Goal: Information Seeking & Learning: Find specific fact

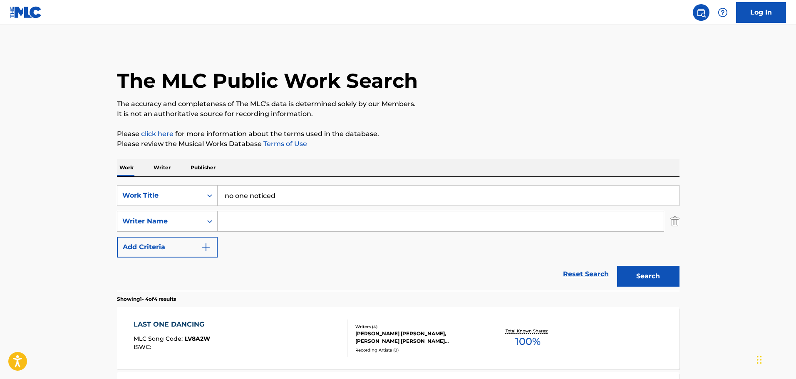
drag, startPoint x: 275, startPoint y: 193, endPoint x: 205, endPoint y: 177, distance: 71.9
click at [205, 177] on div "SearchWithCriteria90d64855-72e8-4b5f-8d07-6c2744f79f8e Work Title no one notice…" at bounding box center [398, 234] width 563 height 114
type input "livin' la vida loca"
click at [219, 221] on input "Search Form" at bounding box center [441, 221] width 446 height 20
type input "[PERSON_NAME]"
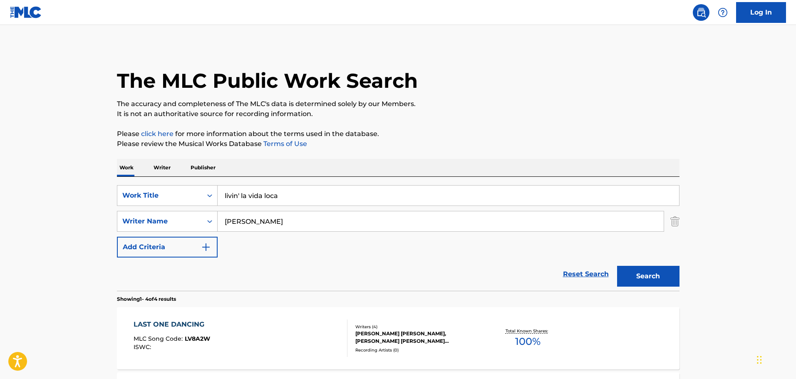
click at [617, 266] on button "Search" at bounding box center [648, 276] width 62 height 21
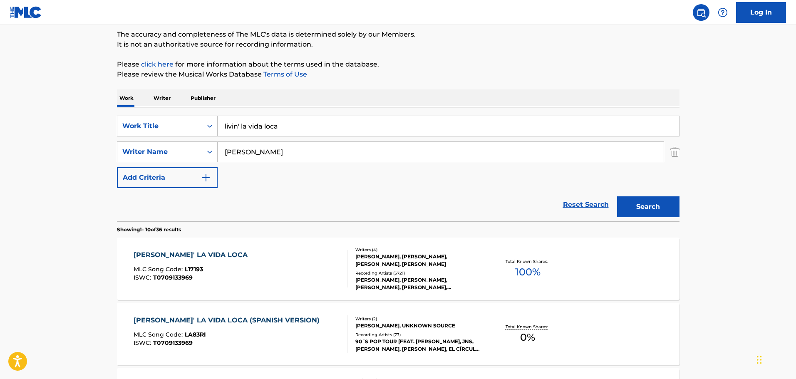
scroll to position [83, 0]
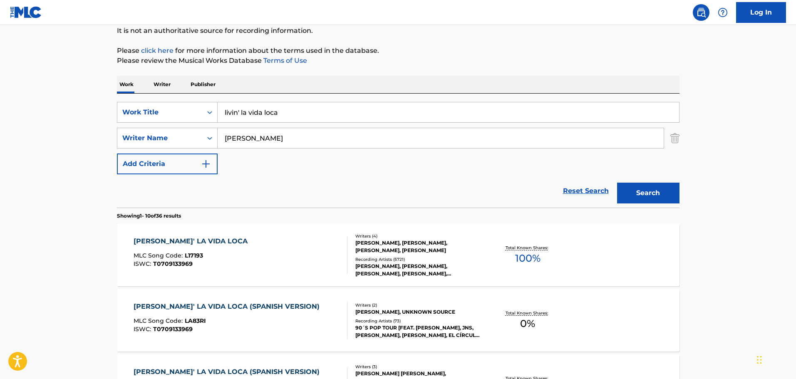
click at [394, 256] on div "Recording Artists ( 5721 )" at bounding box center [418, 259] width 126 height 6
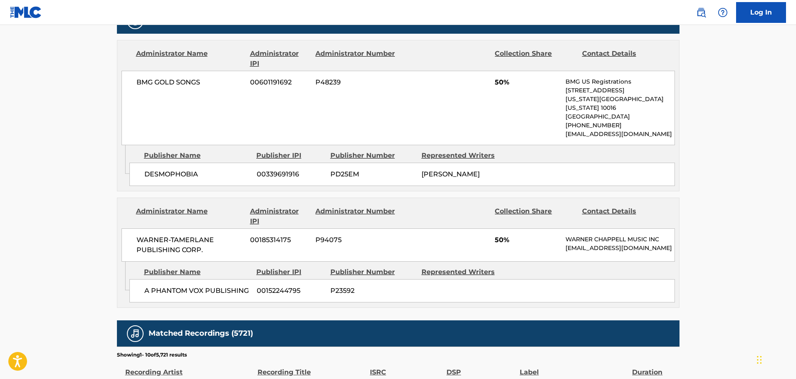
scroll to position [832, 0]
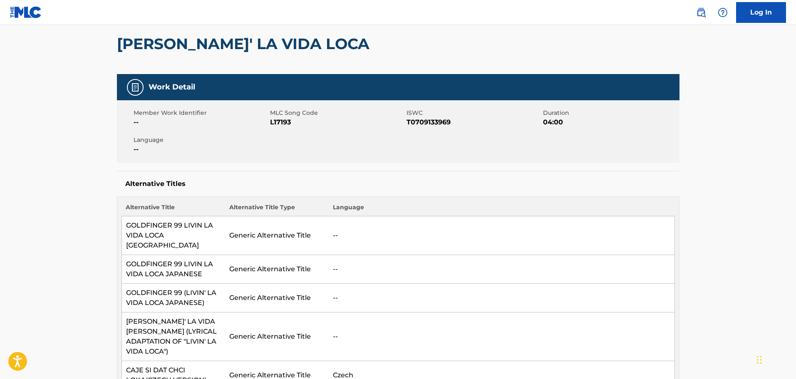
scroll to position [0, 0]
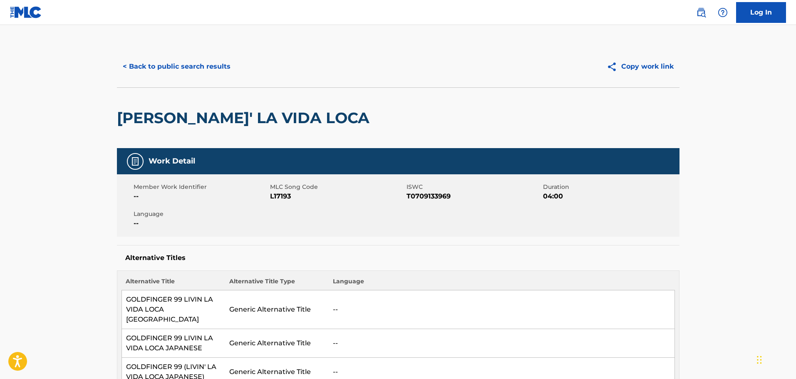
click at [146, 60] on button "< Back to public search results" at bounding box center [176, 66] width 119 height 21
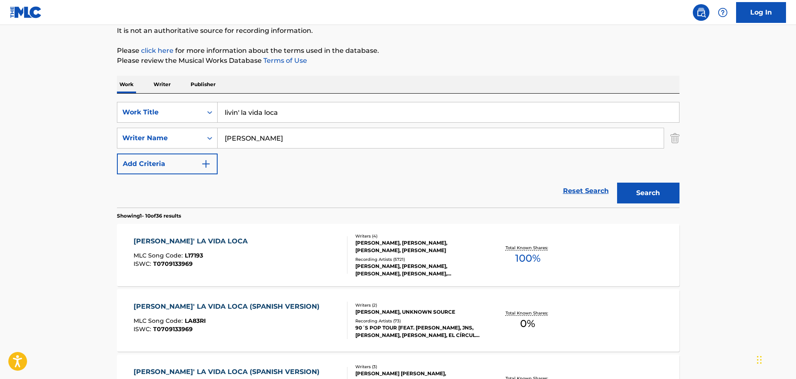
drag, startPoint x: 257, startPoint y: 112, endPoint x: 220, endPoint y: 112, distance: 37.0
click at [220, 112] on input "livin' la vida loca" at bounding box center [448, 112] width 461 height 20
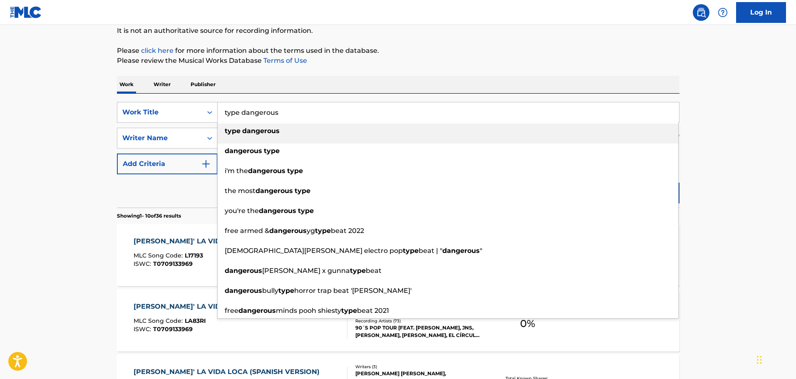
type input "type dangerous"
click at [242, 132] on strong "dangerous" at bounding box center [260, 131] width 37 height 8
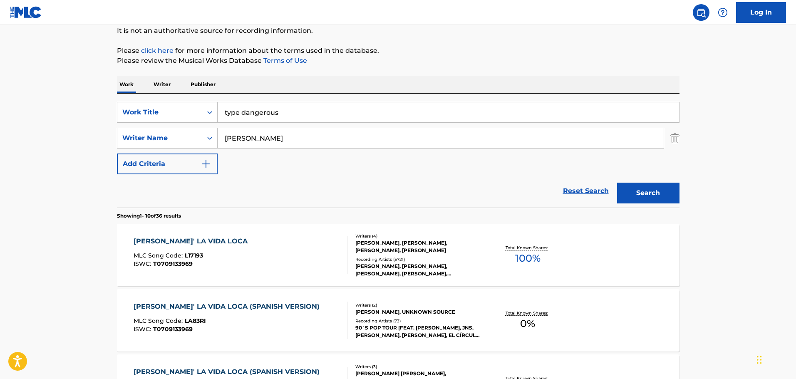
drag, startPoint x: 298, startPoint y: 135, endPoint x: 225, endPoint y: 140, distance: 72.6
click at [225, 140] on input "[PERSON_NAME]" at bounding box center [441, 138] width 446 height 20
type input "[PERSON_NAME]"
click at [617, 183] on button "Search" at bounding box center [648, 193] width 62 height 21
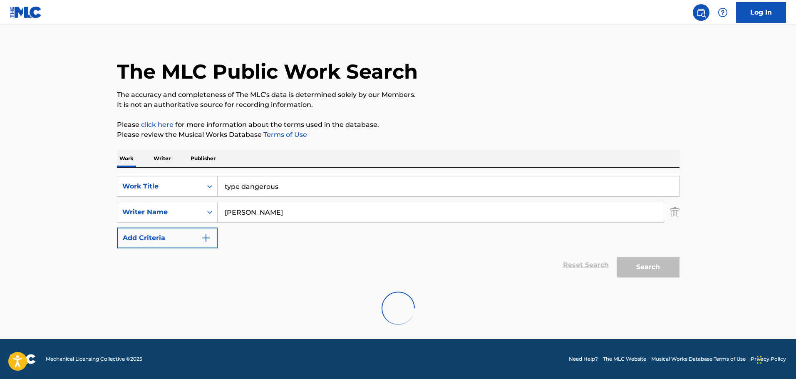
scroll to position [74, 0]
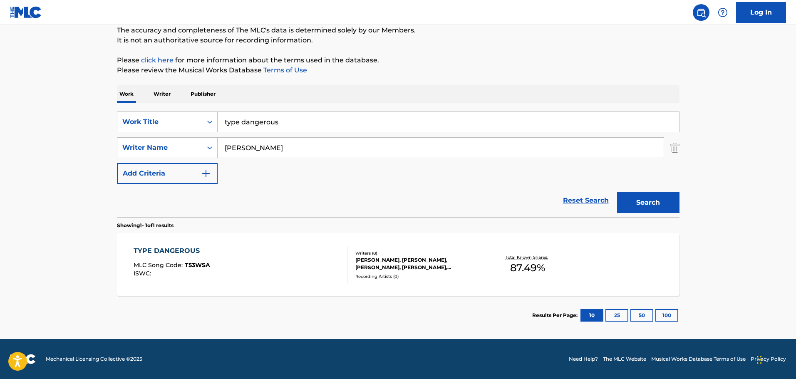
click at [385, 260] on div "[PERSON_NAME], [PERSON_NAME], [PERSON_NAME], [PERSON_NAME], [PERSON_NAME] PAAK …" at bounding box center [418, 263] width 126 height 15
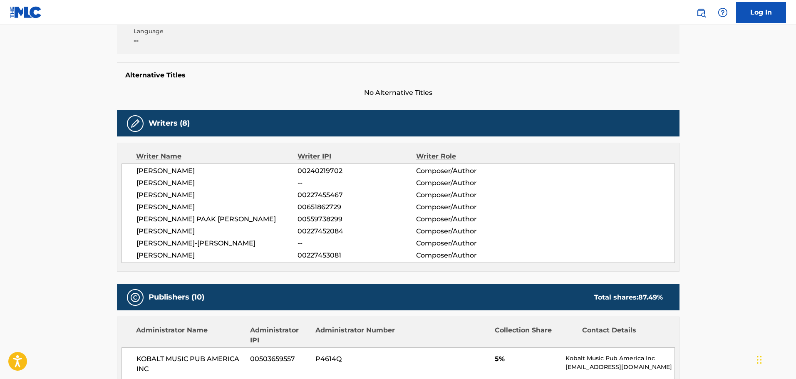
scroll to position [208, 0]
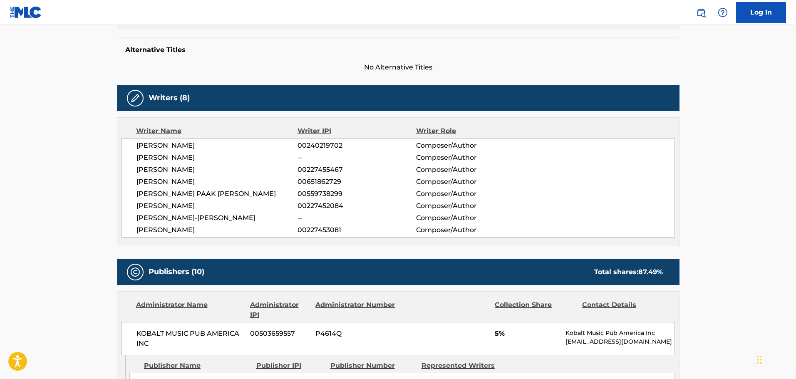
drag, startPoint x: 82, startPoint y: 233, endPoint x: 74, endPoint y: 237, distance: 8.6
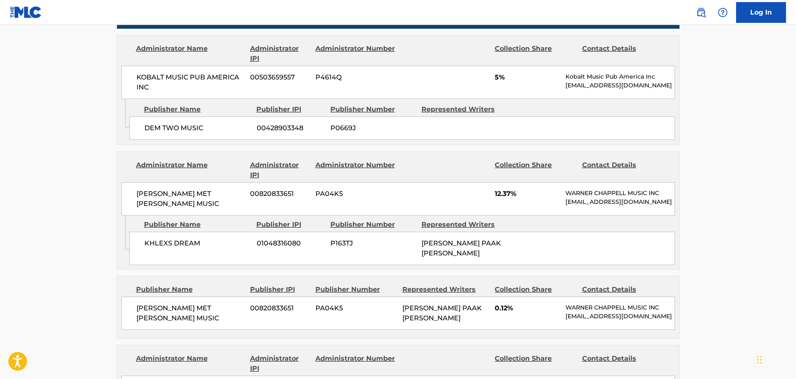
scroll to position [458, 0]
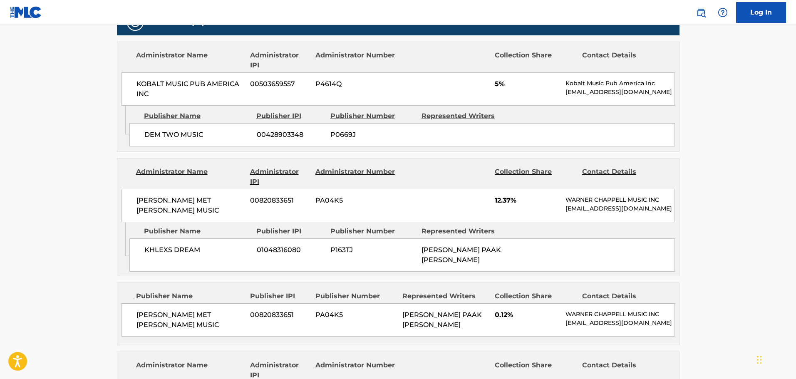
click at [176, 175] on div "Administrator Name" at bounding box center [190, 177] width 108 height 20
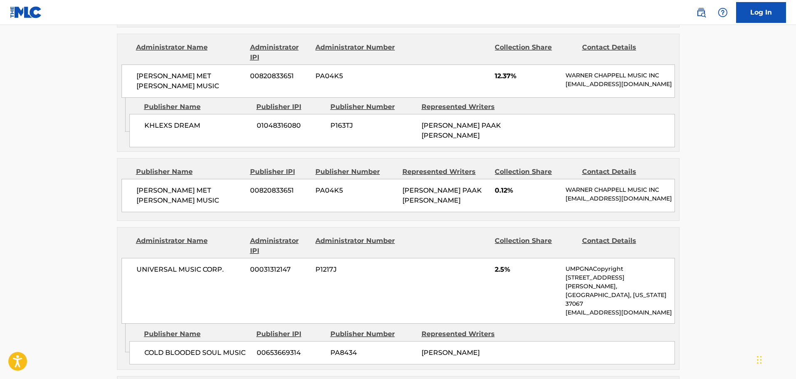
scroll to position [583, 0]
click at [93, 145] on main "< Back to public search results Copy work link TYPE DANGEROUS Work Detail Membe…" at bounding box center [398, 344] width 796 height 1804
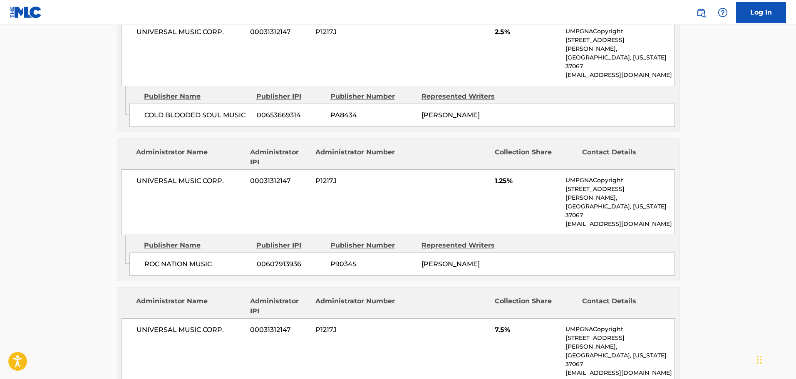
scroll to position [874, 0]
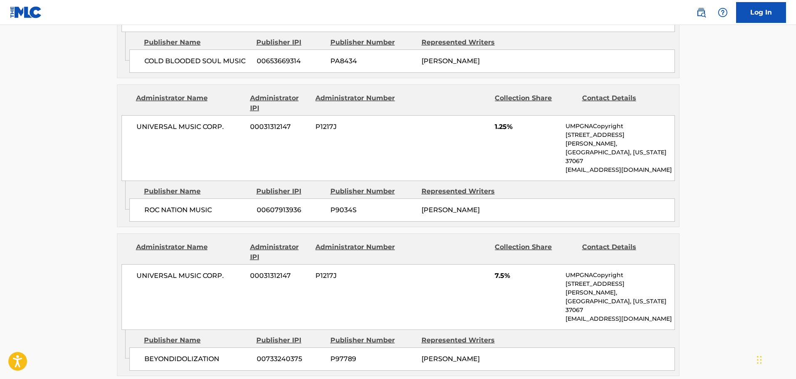
click at [737, 203] on main "< Back to public search results Copy work link TYPE DANGEROUS Work Detail Membe…" at bounding box center [398, 53] width 796 height 1804
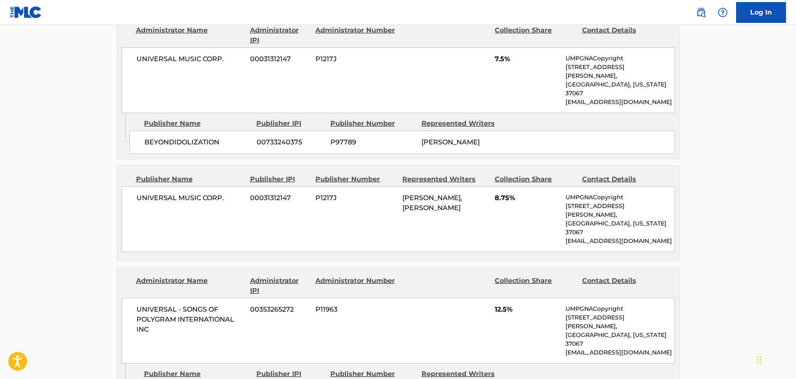
scroll to position [1124, 0]
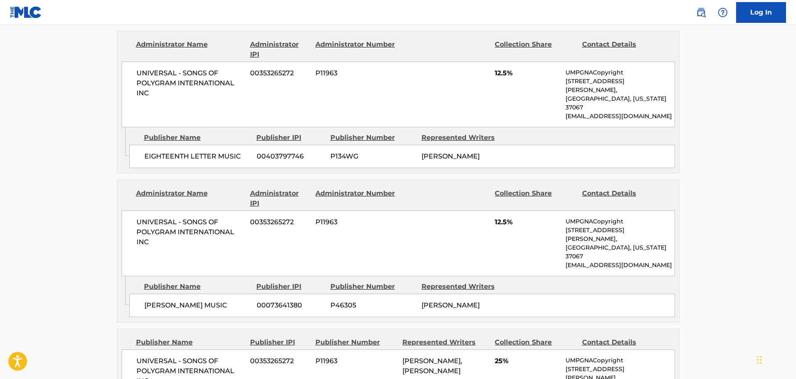
scroll to position [1380, 0]
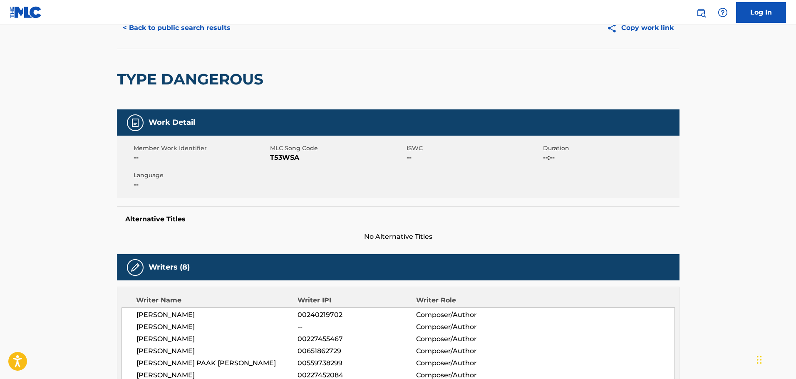
scroll to position [0, 0]
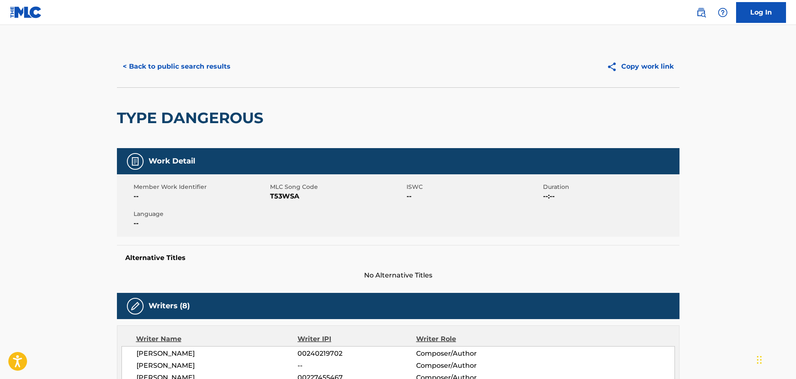
click at [220, 67] on button "< Back to public search results" at bounding box center [176, 66] width 119 height 21
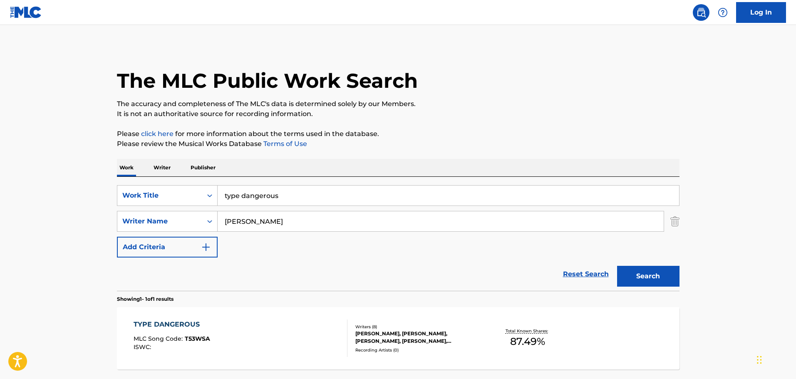
scroll to position [26, 0]
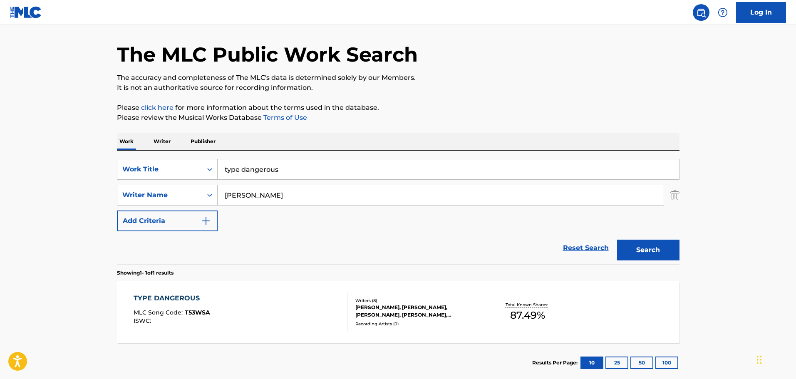
click at [158, 298] on div "TYPE DANGEROUS" at bounding box center [172, 298] width 77 height 10
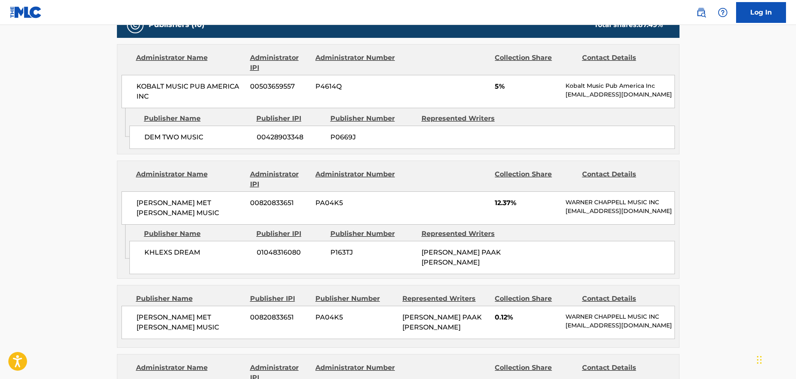
scroll to position [458, 0]
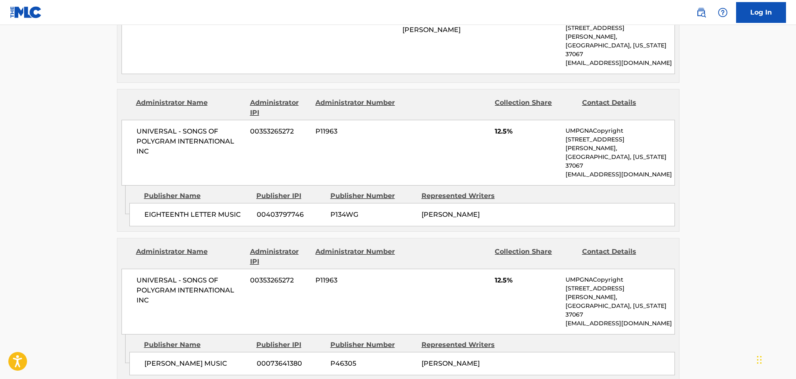
scroll to position [1290, 0]
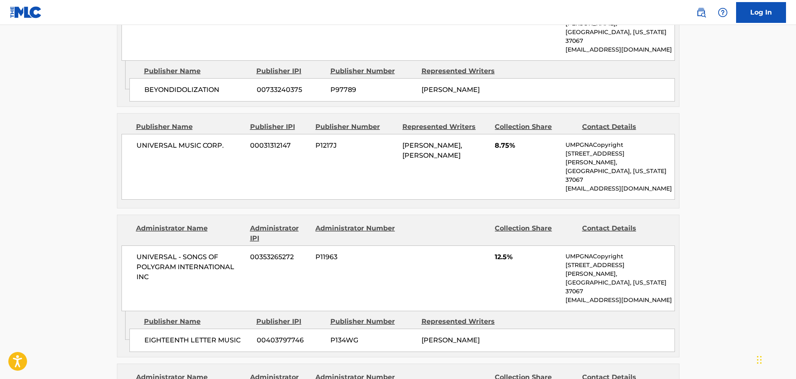
scroll to position [1165, 0]
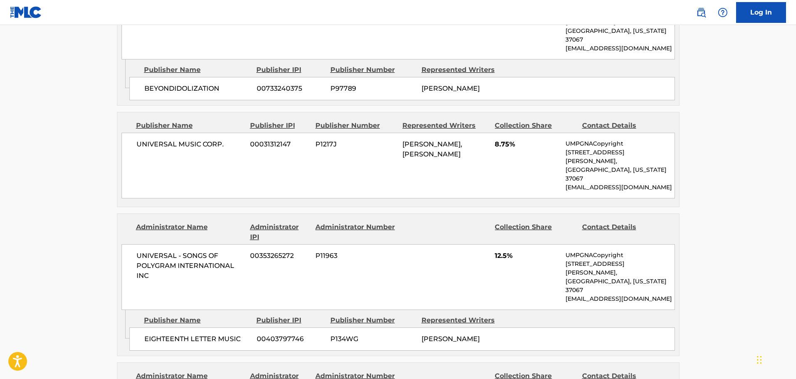
scroll to position [1124, 0]
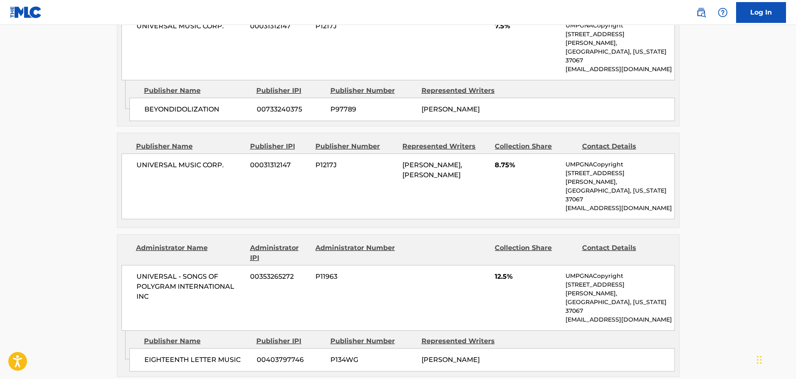
drag, startPoint x: 91, startPoint y: 135, endPoint x: 94, endPoint y: 131, distance: 5.6
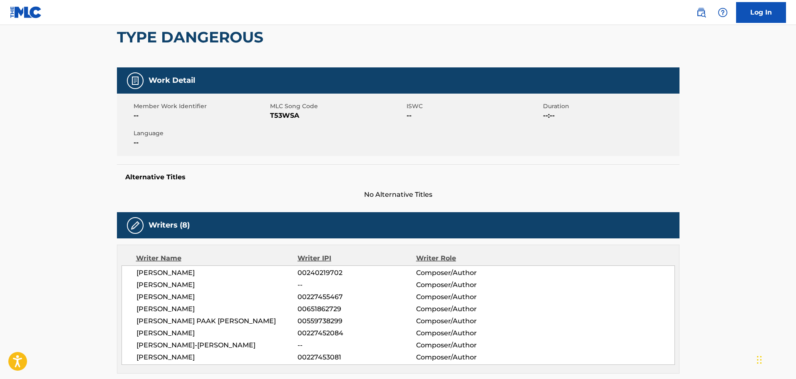
scroll to position [0, 0]
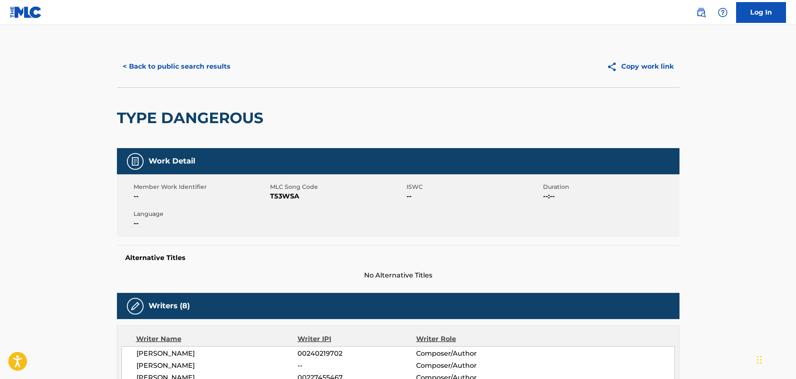
click at [173, 59] on button "< Back to public search results" at bounding box center [176, 66] width 119 height 21
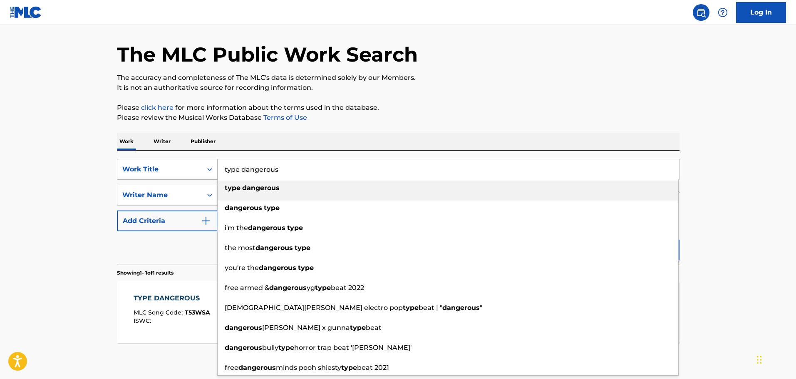
drag, startPoint x: 279, startPoint y: 166, endPoint x: 213, endPoint y: 165, distance: 65.8
click at [213, 165] on div "SearchWithCriteria90d64855-72e8-4b5f-8d07-6c2744f79f8e Work Title type dangerou…" at bounding box center [398, 169] width 563 height 21
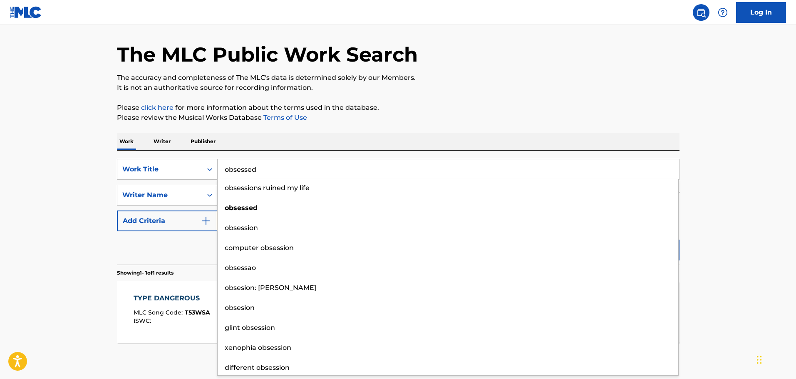
type input "obsessed"
click at [617, 240] on button "Search" at bounding box center [648, 250] width 62 height 21
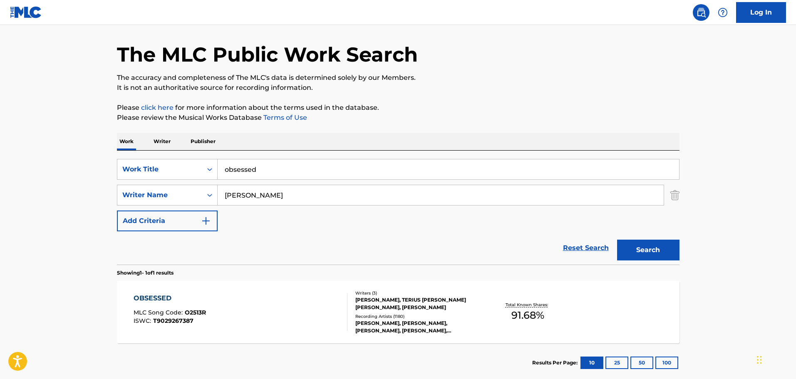
click at [378, 300] on div "[PERSON_NAME], TERIUS [PERSON_NAME] [PERSON_NAME], [PERSON_NAME]" at bounding box center [418, 303] width 126 height 15
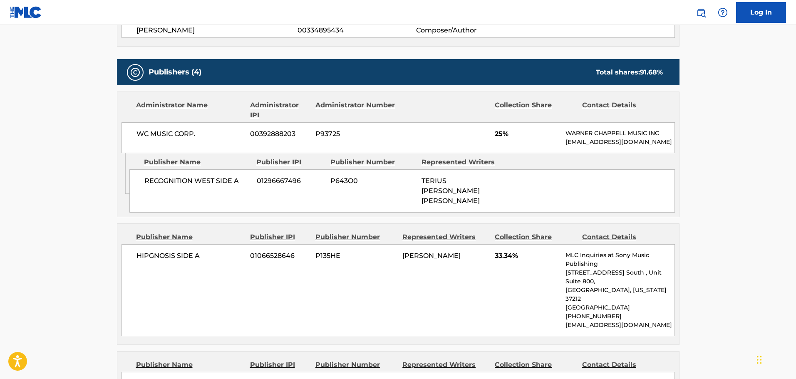
scroll to position [874, 0]
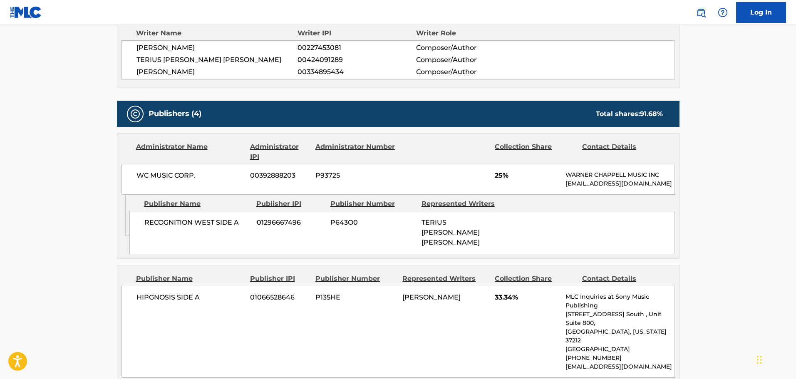
click at [66, 136] on main "< Back to public search results Copy work link OBSESSED Work Detail Member Work…" at bounding box center [398, 55] width 796 height 1809
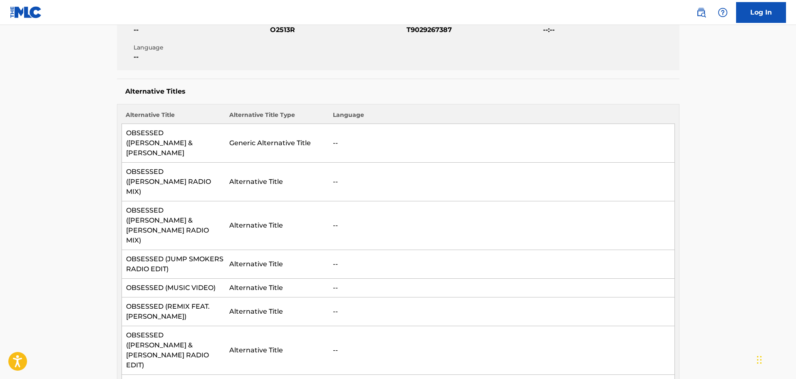
scroll to position [0, 0]
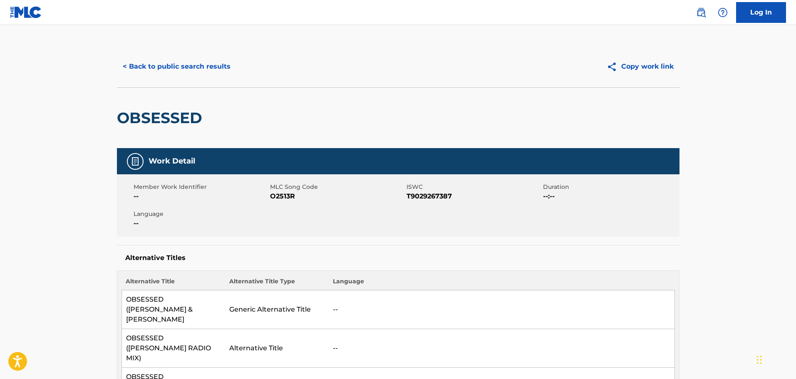
click at [152, 63] on button "< Back to public search results" at bounding box center [176, 66] width 119 height 21
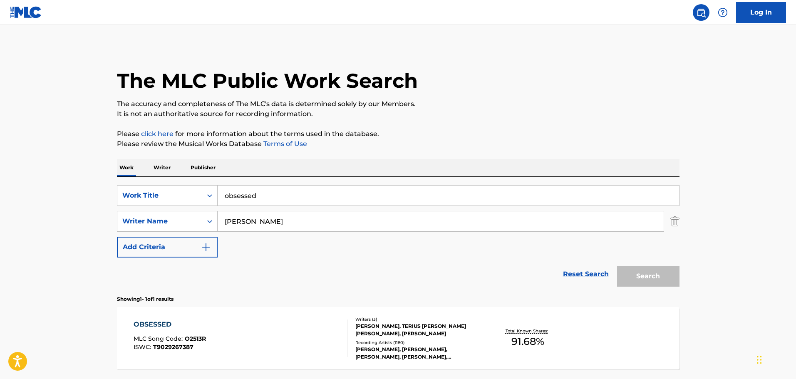
scroll to position [26, 0]
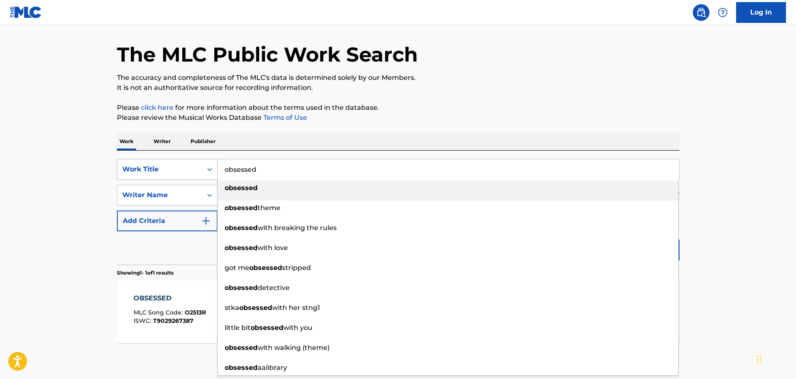
drag, startPoint x: 251, startPoint y: 167, endPoint x: 210, endPoint y: 166, distance: 41.2
click at [210, 166] on div "SearchWithCriteria90d64855-72e8-4b5f-8d07-6c2744f79f8e Work Title obsessed obse…" at bounding box center [398, 169] width 563 height 21
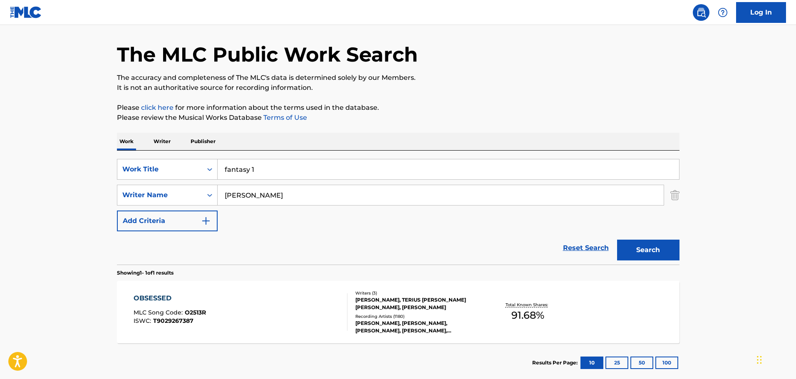
click at [269, 169] on input "fantasy 1" at bounding box center [448, 169] width 461 height 20
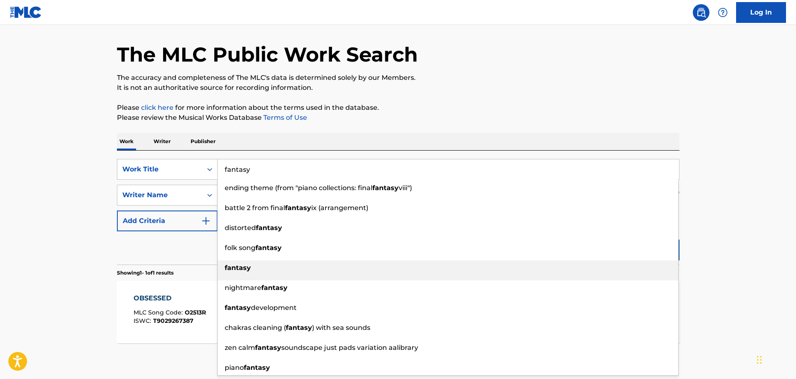
type input "fantasy"
click at [238, 264] on strong "fantasy" at bounding box center [238, 268] width 26 height 8
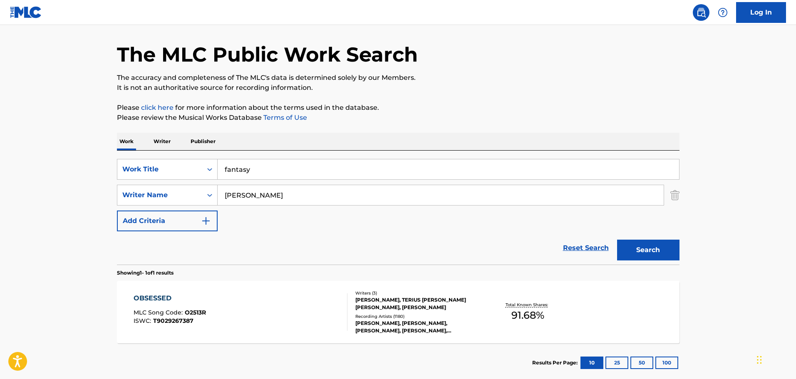
click at [655, 251] on button "Search" at bounding box center [648, 250] width 62 height 21
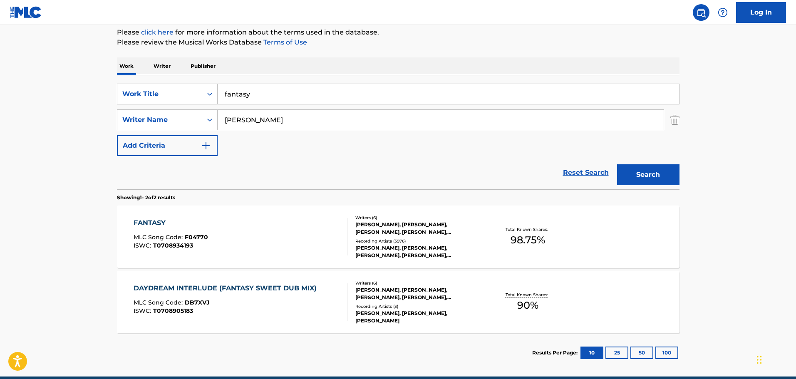
scroll to position [109, 0]
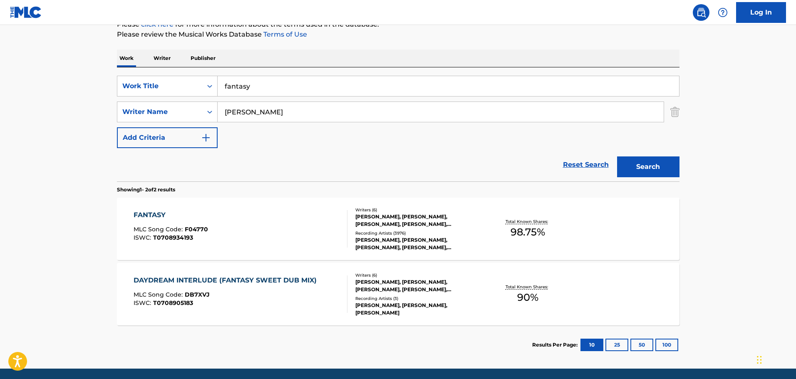
click at [389, 224] on div "[PERSON_NAME], [PERSON_NAME], [PERSON_NAME], [PERSON_NAME], [PERSON_NAME], [PER…" at bounding box center [418, 220] width 126 height 15
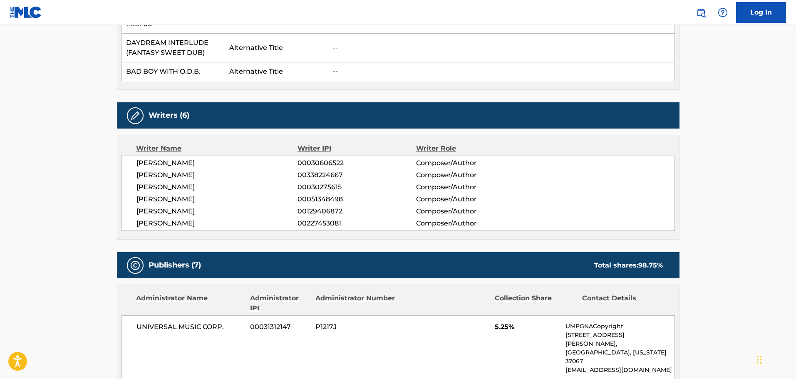
scroll to position [375, 0]
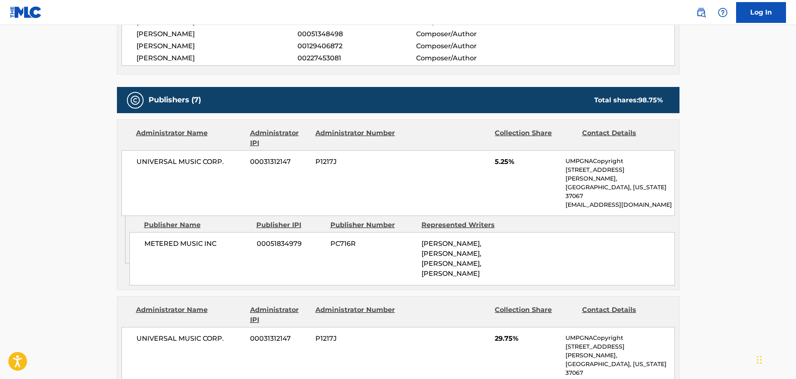
scroll to position [499, 0]
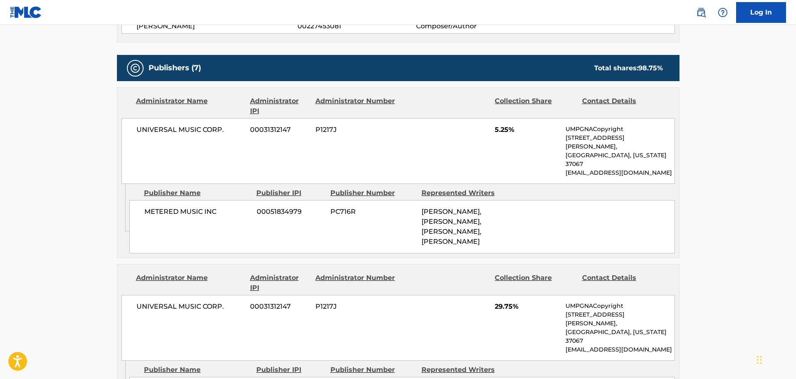
scroll to position [624, 0]
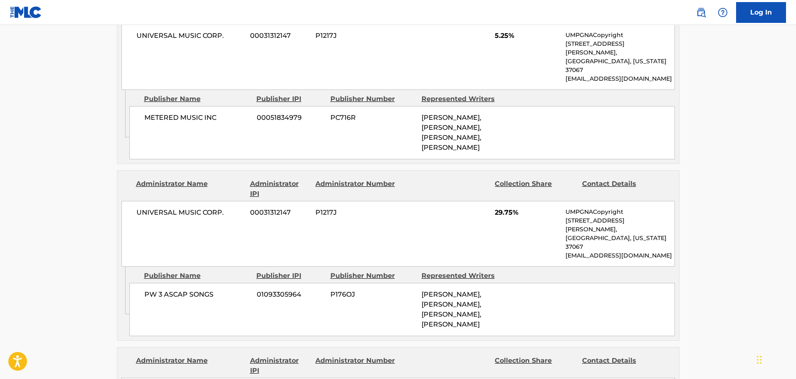
click at [718, 128] on main "< Back to public search results Copy work link FANTASY Work Detail Member Work …" at bounding box center [398, 306] width 796 height 1811
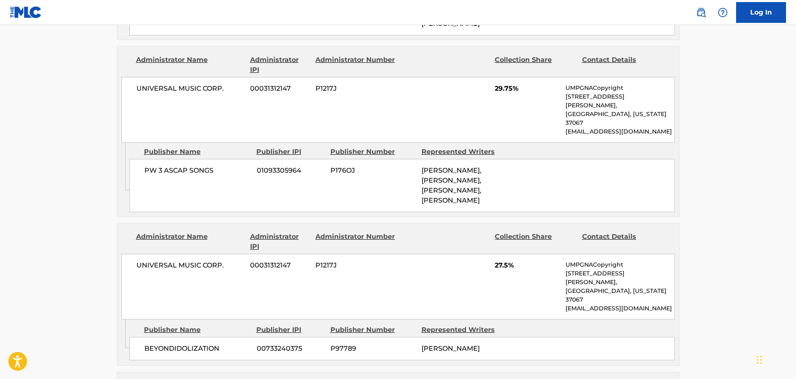
scroll to position [749, 0]
click at [751, 221] on main "< Back to public search results Copy work link FANTASY Work Detail Member Work …" at bounding box center [398, 181] width 796 height 1811
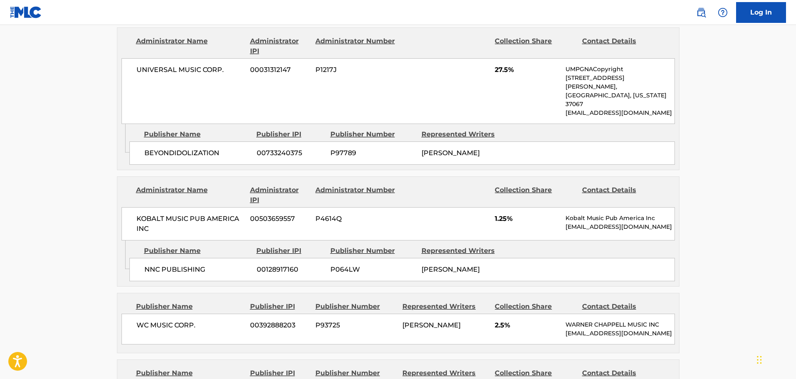
scroll to position [957, 0]
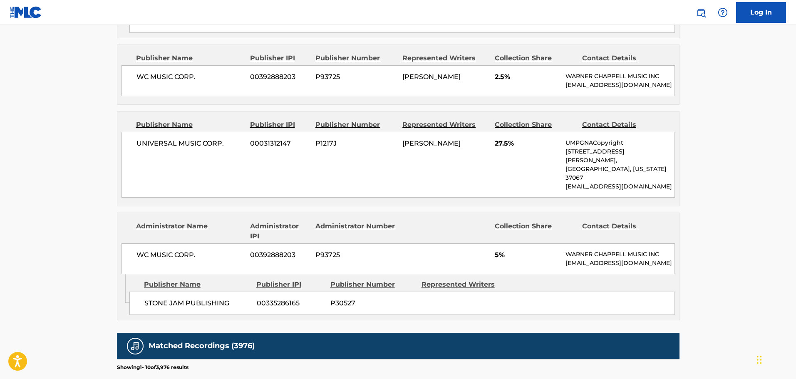
scroll to position [1207, 0]
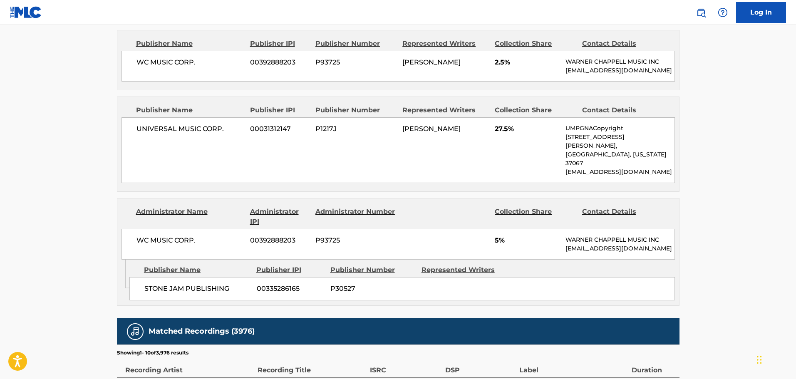
click at [543, 277] on div "STONE JAM PUBLISHING 00335286165 P30527" at bounding box center [402, 288] width 546 height 23
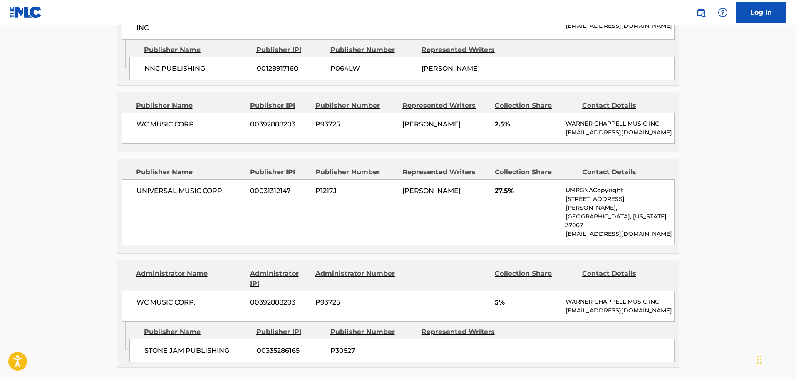
scroll to position [1165, 0]
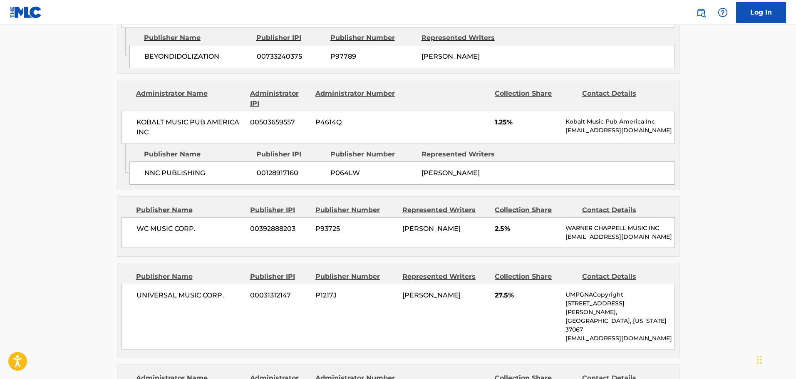
scroll to position [1082, 0]
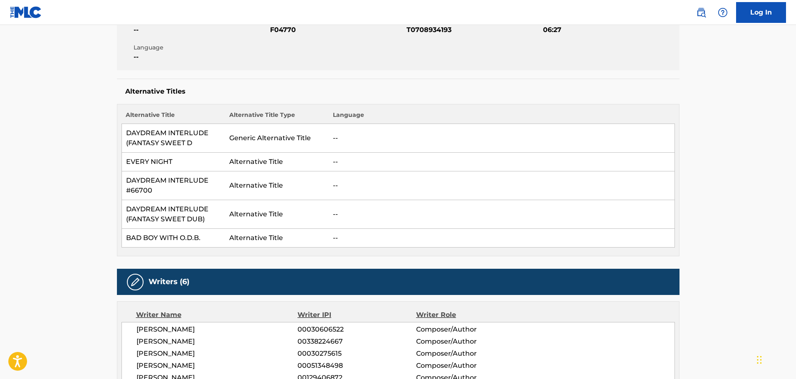
scroll to position [0, 0]
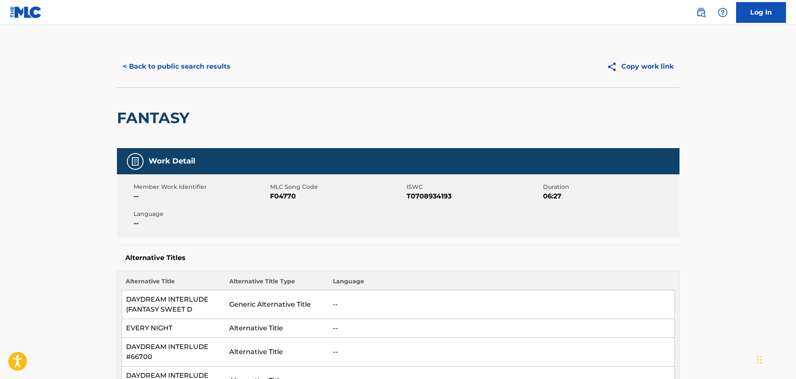
click at [163, 63] on button "< Back to public search results" at bounding box center [176, 66] width 119 height 21
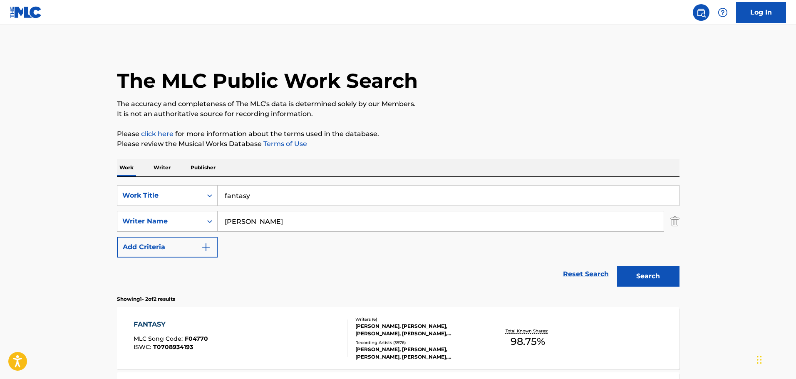
scroll to position [92, 0]
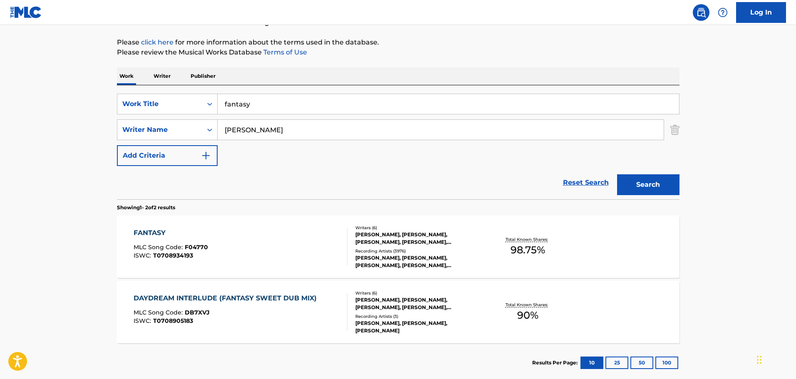
click at [406, 228] on div "Writers ( 6 )" at bounding box center [418, 228] width 126 height 6
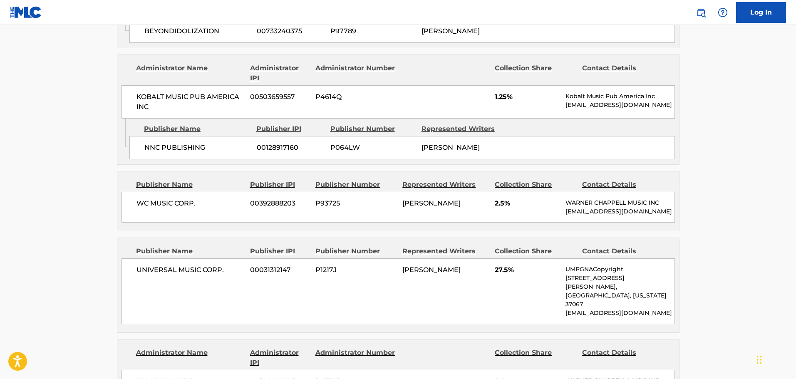
scroll to position [1040, 0]
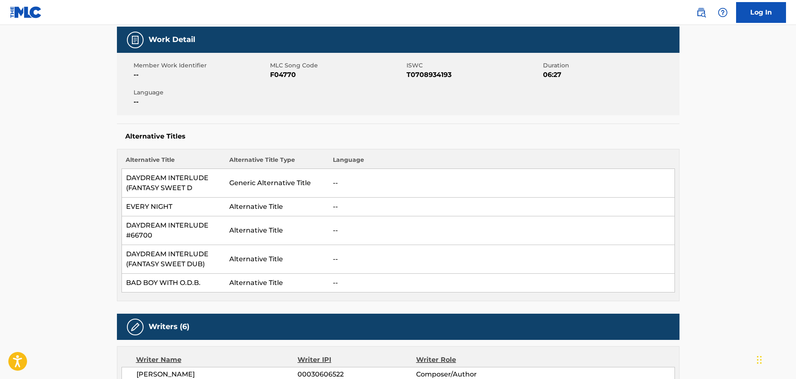
scroll to position [0, 0]
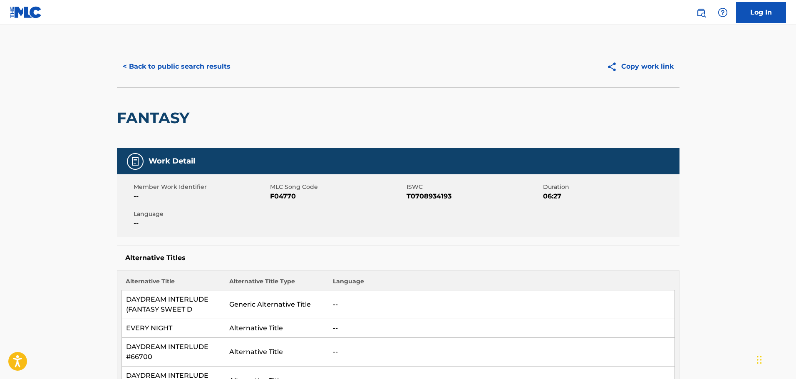
click at [155, 67] on button "< Back to public search results" at bounding box center [176, 66] width 119 height 21
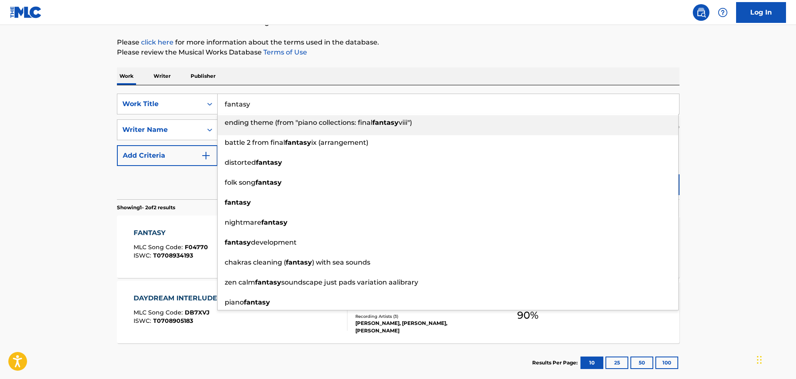
drag, startPoint x: 289, startPoint y: 106, endPoint x: 227, endPoint y: 105, distance: 62.0
click at [227, 105] on input "fantasy" at bounding box center [448, 104] width 461 height 20
type input "f"
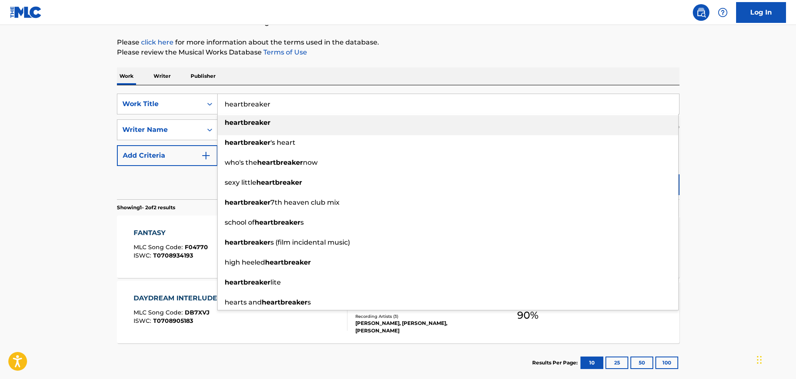
type input "heartbreaker"
click at [249, 122] on strong "heartbreaker" at bounding box center [248, 123] width 46 height 8
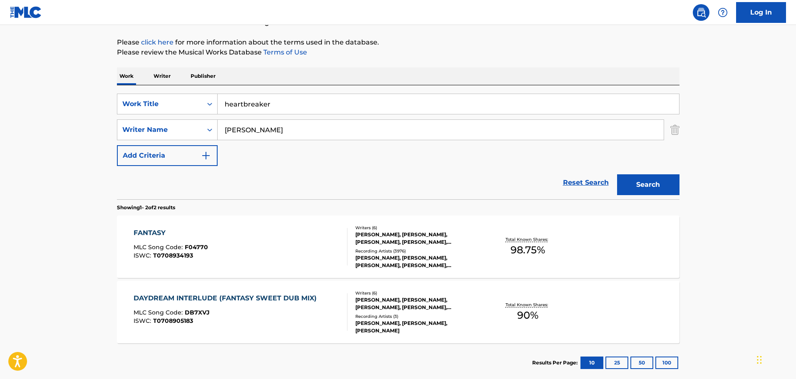
click at [634, 182] on button "Search" at bounding box center [648, 184] width 62 height 21
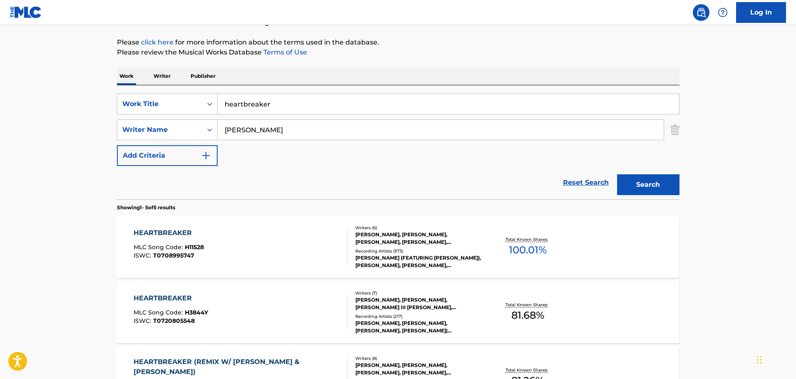
click at [385, 238] on div "[PERSON_NAME], [PERSON_NAME], [PERSON_NAME], [PERSON_NAME], [PERSON_NAME], [PER…" at bounding box center [418, 238] width 126 height 15
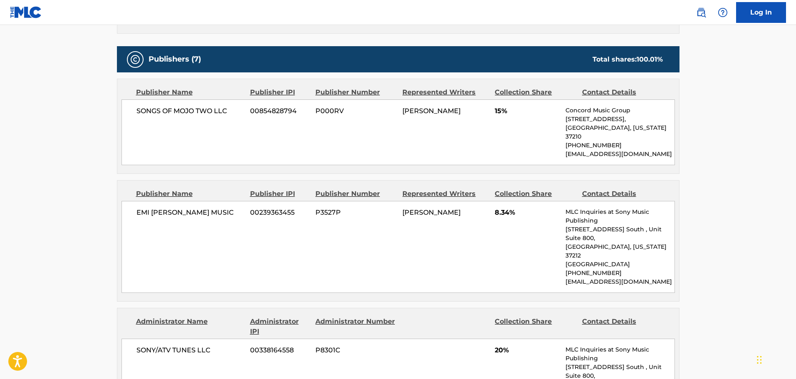
scroll to position [541, 0]
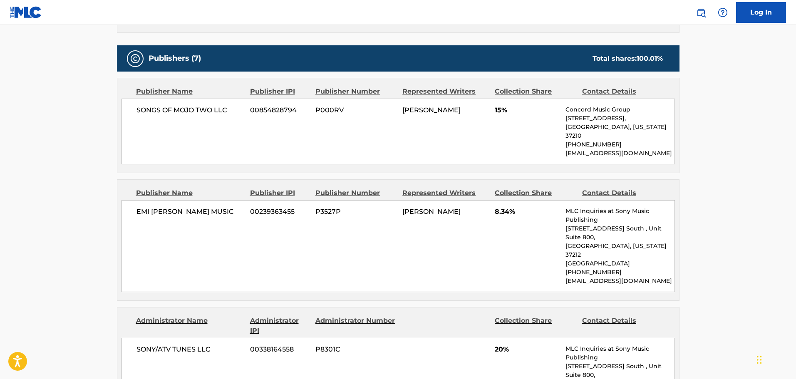
click at [295, 221] on div "EMI [PERSON_NAME] MUSIC 00239363455 P3527P [PERSON_NAME] 8.34% MLC Inquiries at…" at bounding box center [398, 246] width 553 height 92
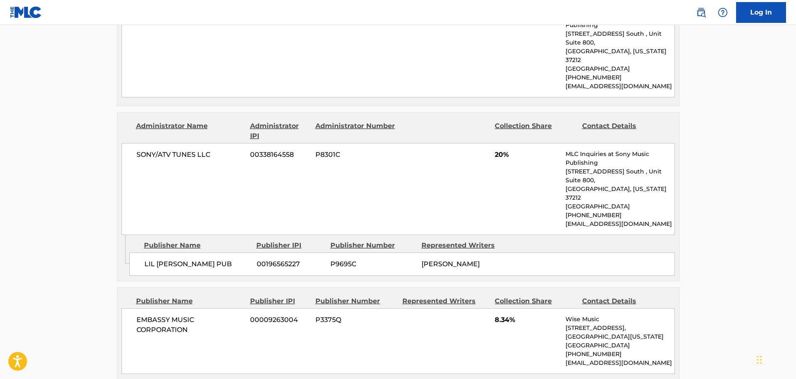
scroll to position [749, 0]
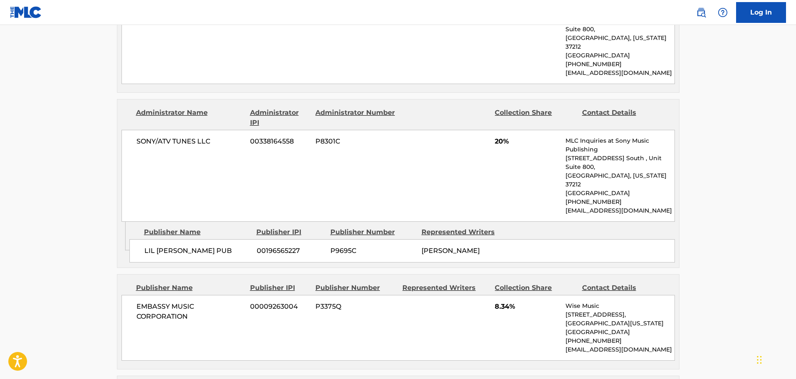
click at [209, 295] on div "EMBASSY MUSIC CORPORATION 00009263004 P3375Q 8.34% Wise Music [STREET_ADDRESS][…" at bounding box center [398, 328] width 553 height 66
click at [74, 262] on main "< Back to public search results Copy work link HEARTBREAKER Work Detail Member …" at bounding box center [398, 166] width 796 height 1781
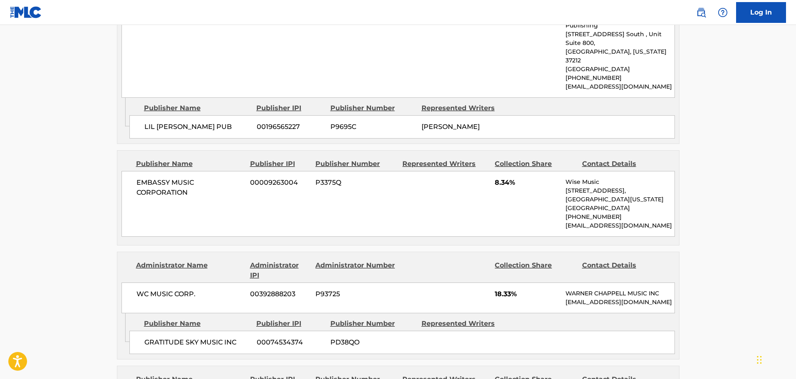
scroll to position [874, 0]
click at [104, 151] on main "< Back to public search results Copy work link HEARTBREAKER Work Detail Member …" at bounding box center [398, 41] width 796 height 1781
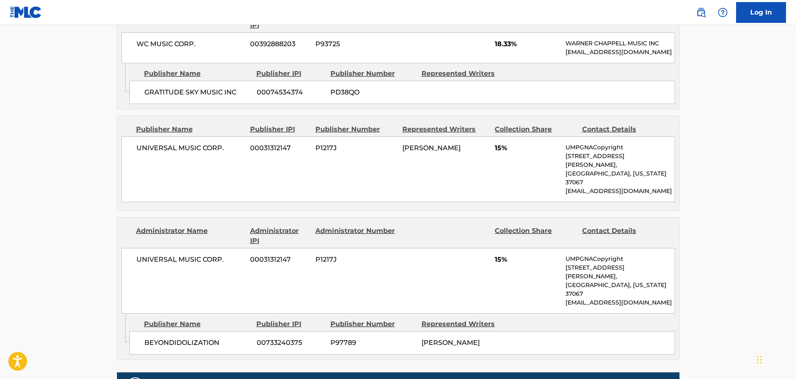
scroll to position [1124, 0]
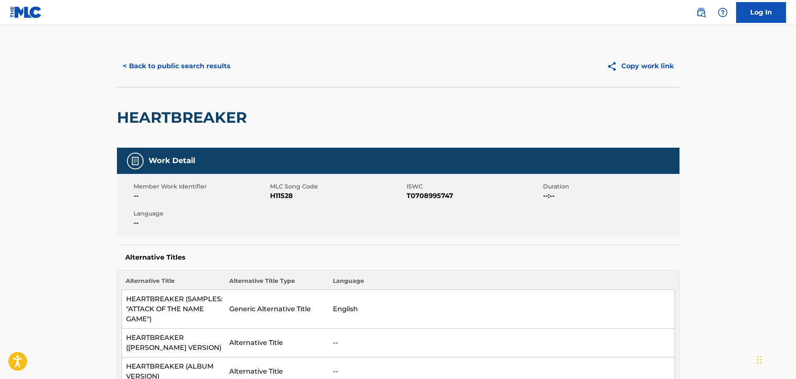
scroll to position [0, 0]
click at [142, 62] on button "< Back to public search results" at bounding box center [176, 66] width 119 height 21
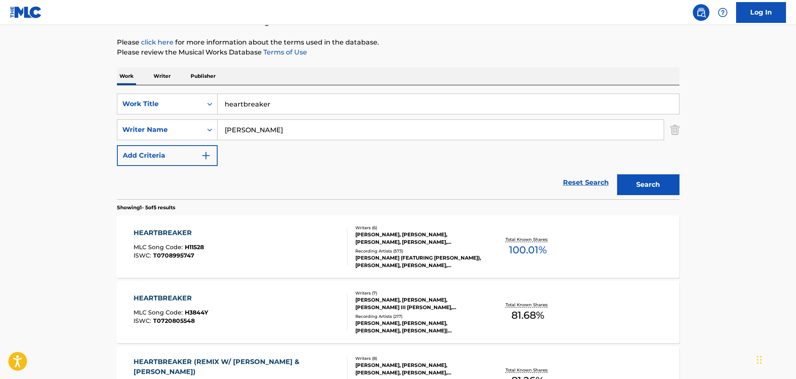
click at [400, 232] on div "[PERSON_NAME], [PERSON_NAME], [PERSON_NAME], [PERSON_NAME], [PERSON_NAME], [PER…" at bounding box center [418, 238] width 126 height 15
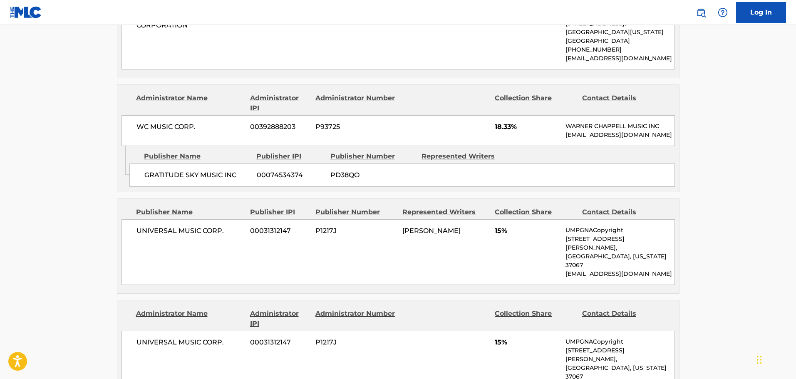
scroll to position [1082, 0]
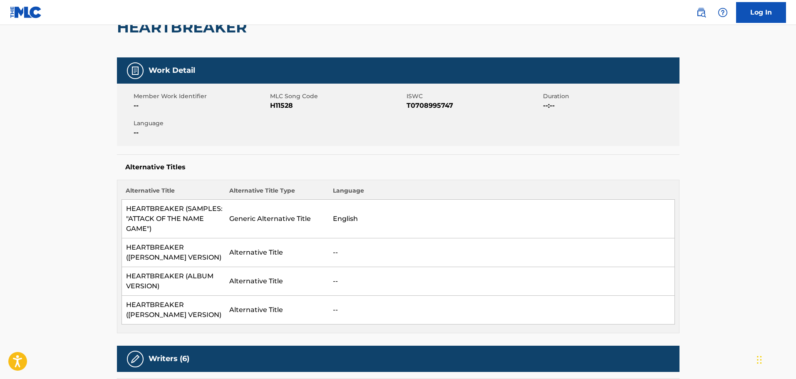
scroll to position [0, 0]
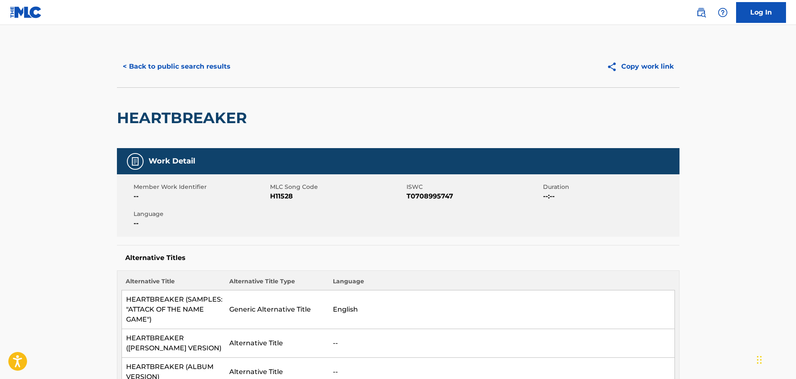
click at [159, 68] on button "< Back to public search results" at bounding box center [176, 66] width 119 height 21
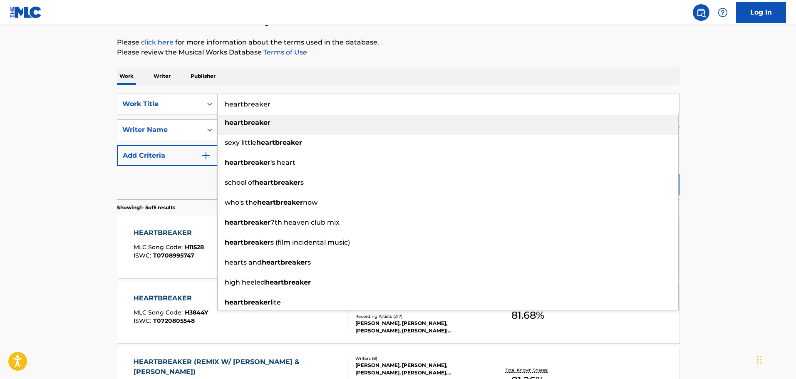
drag, startPoint x: 260, startPoint y: 101, endPoint x: 239, endPoint y: 79, distance: 30.9
click at [218, 99] on input "heartbreaker" at bounding box center [448, 104] width 461 height 20
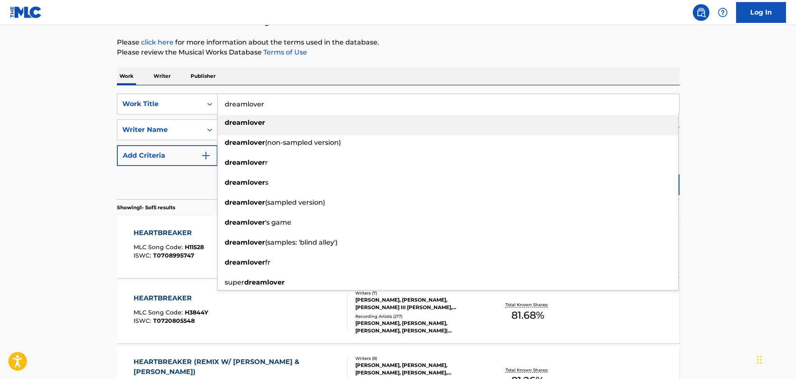
type input "dreamlover"
click at [248, 118] on div "dreamlover" at bounding box center [448, 122] width 461 height 15
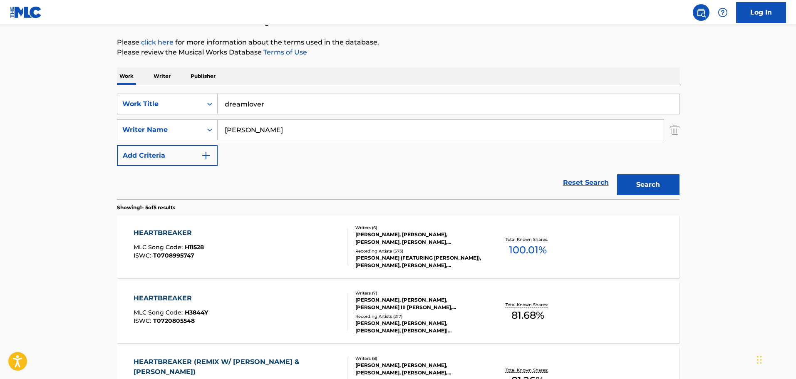
click at [636, 184] on button "Search" at bounding box center [648, 184] width 62 height 21
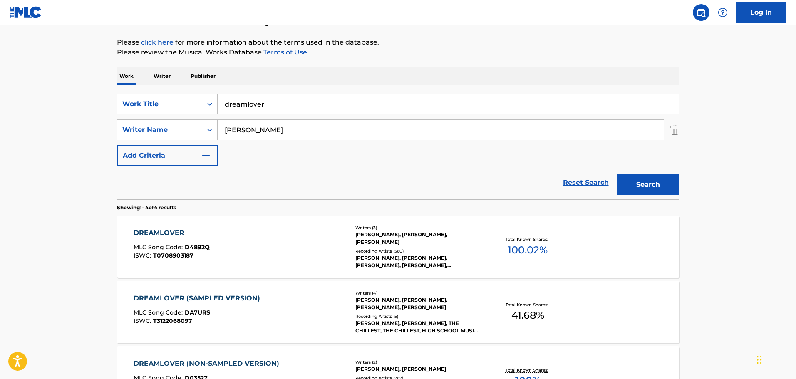
click at [407, 239] on div "[PERSON_NAME], [PERSON_NAME], [PERSON_NAME]" at bounding box center [418, 238] width 126 height 15
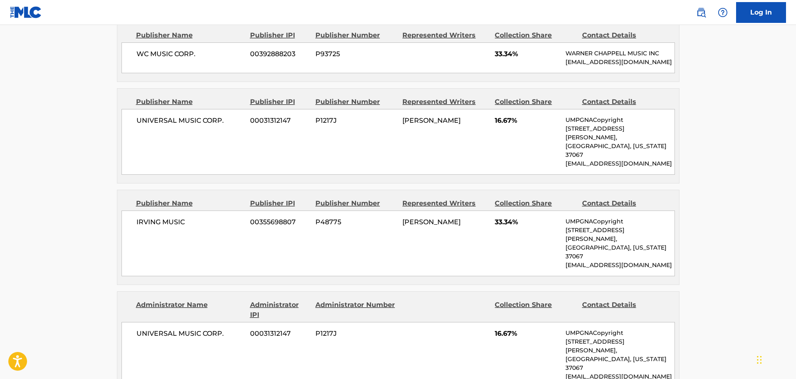
scroll to position [458, 0]
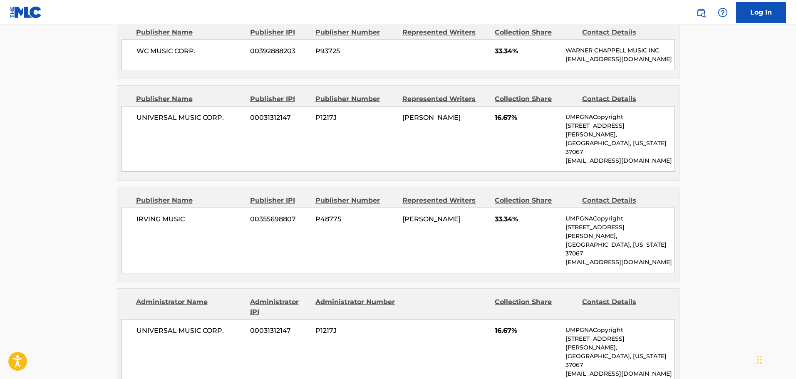
click at [705, 165] on main "< Back to public search results Copy work link DREAMLOVER Work Detail Member Wo…" at bounding box center [398, 160] width 796 height 1187
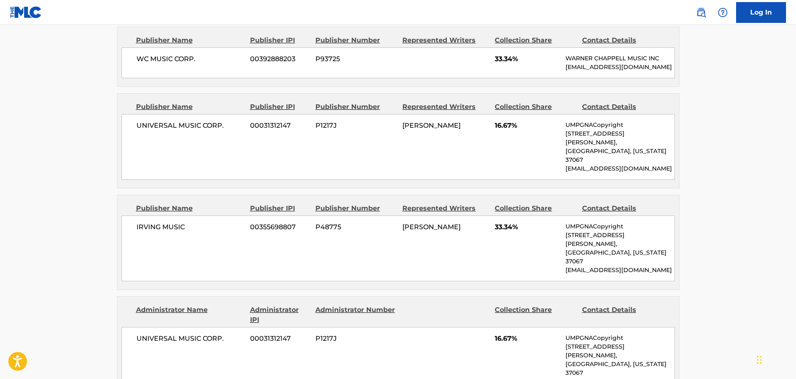
scroll to position [416, 0]
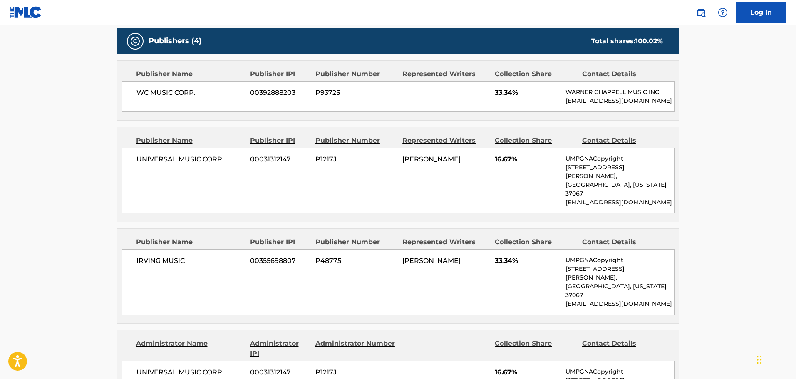
click at [58, 137] on main "< Back to public search results Copy work link DREAMLOVER Work Detail Member Wo…" at bounding box center [398, 202] width 796 height 1187
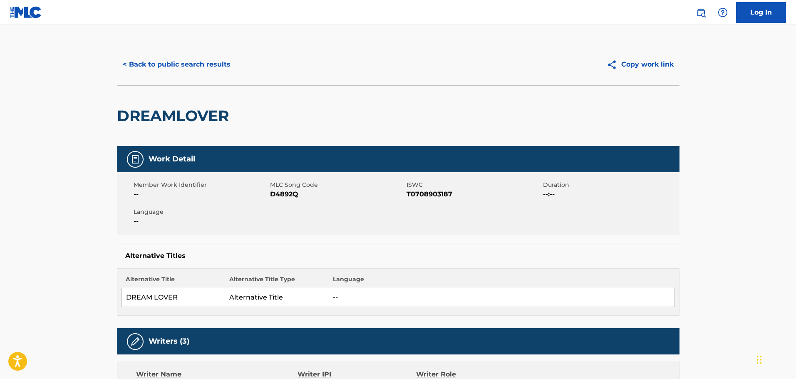
scroll to position [0, 0]
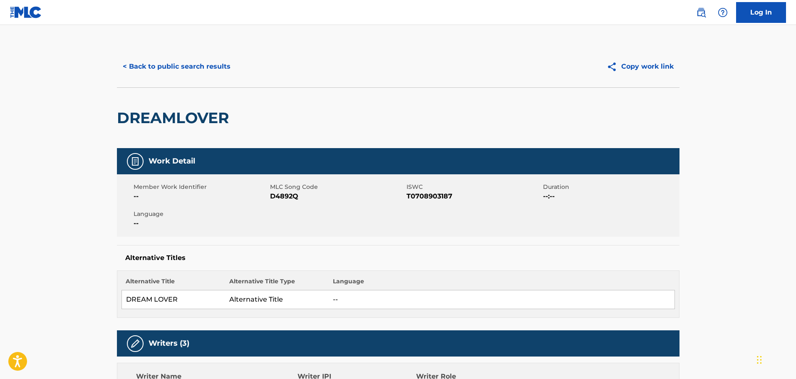
click at [149, 61] on button "< Back to public search results" at bounding box center [176, 66] width 119 height 21
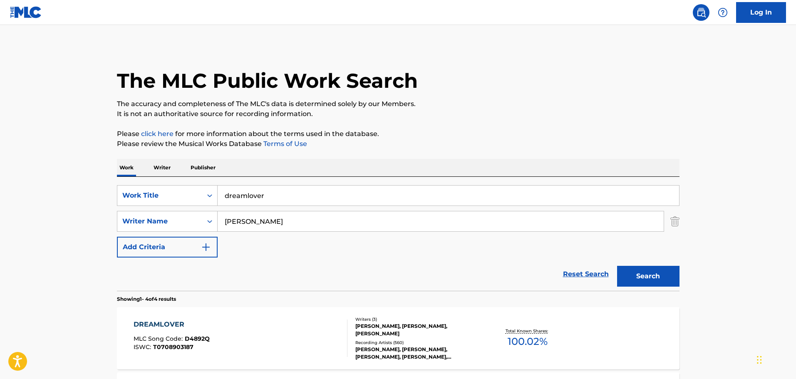
scroll to position [92, 0]
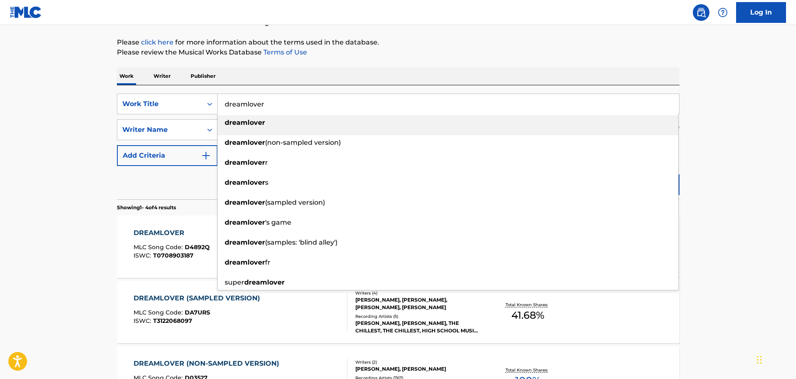
drag, startPoint x: 263, startPoint y: 104, endPoint x: 217, endPoint y: 101, distance: 46.3
click at [218, 101] on input "dreamlover" at bounding box center [448, 104] width 461 height 20
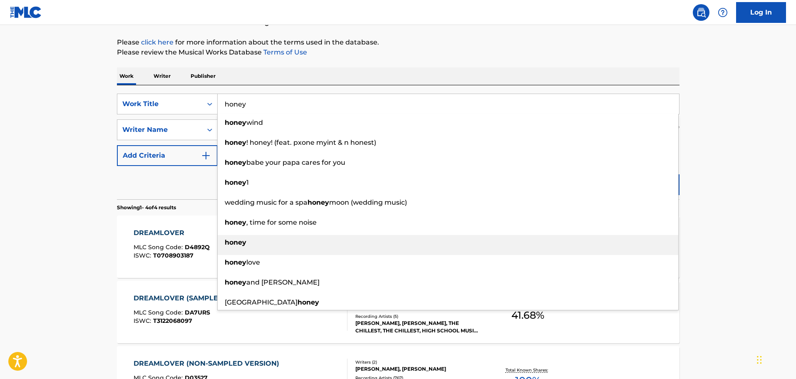
type input "honey"
click at [230, 238] on strong "honey" at bounding box center [236, 242] width 22 height 8
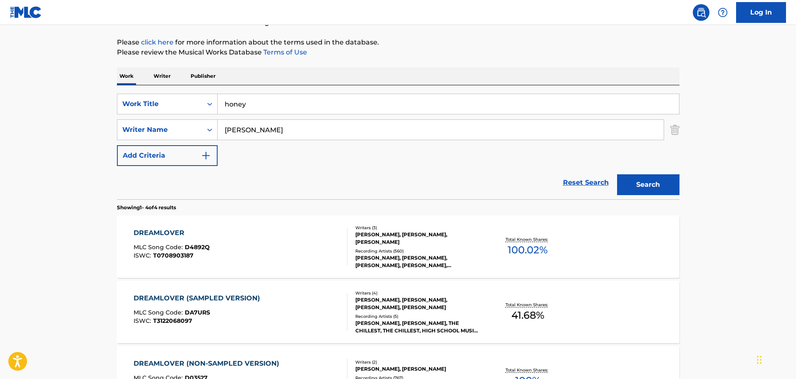
click at [623, 178] on button "Search" at bounding box center [648, 184] width 62 height 21
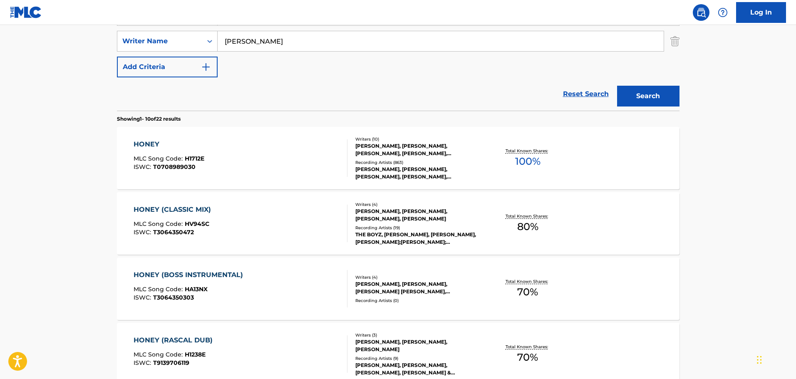
scroll to position [175, 0]
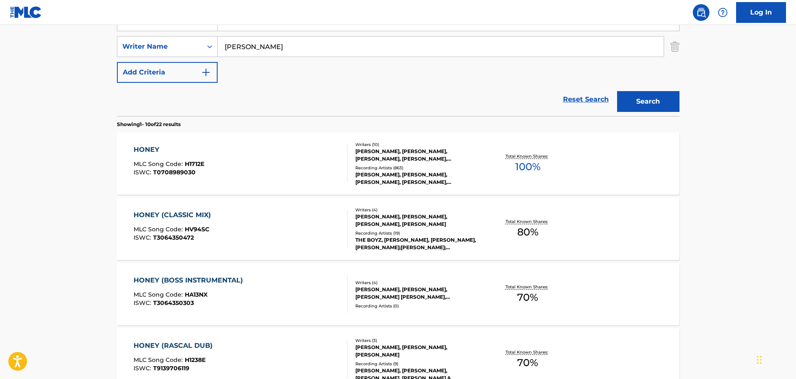
click at [361, 154] on div "[PERSON_NAME], [PERSON_NAME], [PERSON_NAME], [PERSON_NAME], [PERSON_NAME] [PERS…" at bounding box center [418, 155] width 126 height 15
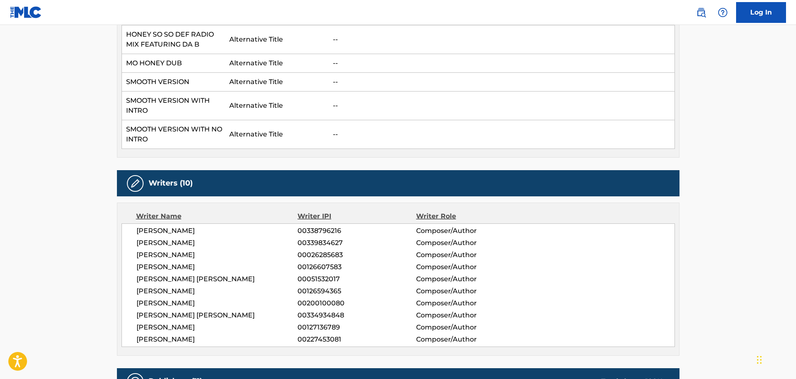
scroll to position [874, 0]
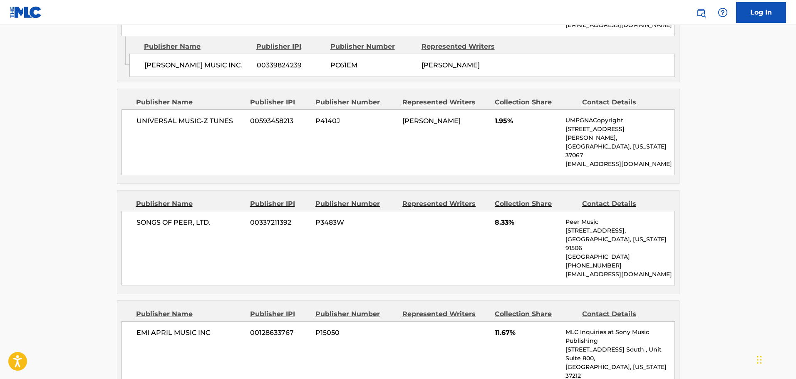
scroll to position [1290, 0]
click at [280, 241] on div "SONGS OF PEER, LTD. 00337211392 P3483W 8.33% Peer Music [STREET_ADDRESS][US_STA…" at bounding box center [398, 247] width 553 height 74
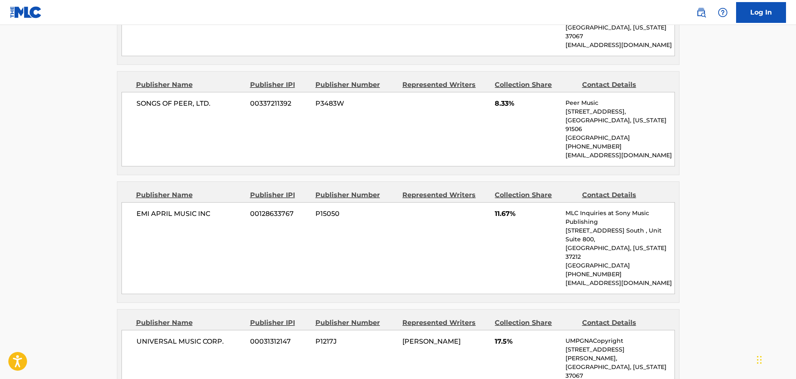
scroll to position [1373, 0]
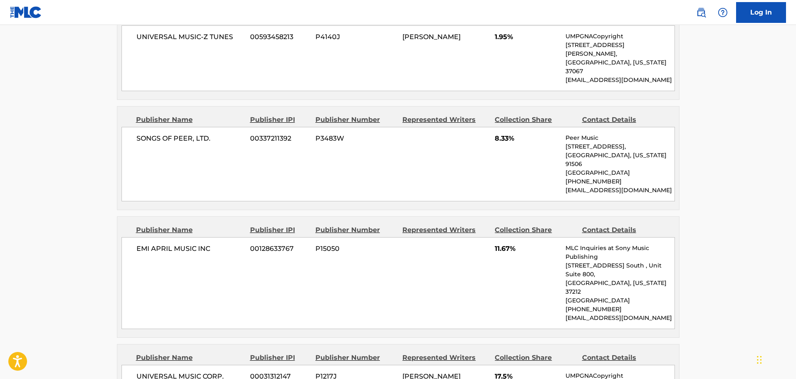
click at [82, 155] on main "< Back to public search results Copy work link HONEY Work Detail Member Work Id…" at bounding box center [398, 186] width 796 height 3069
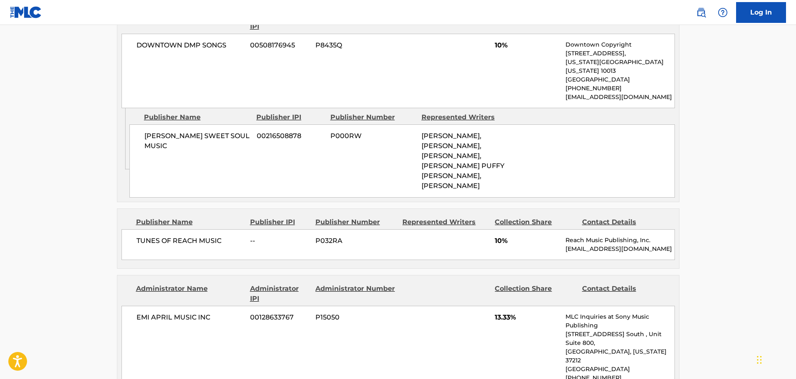
scroll to position [1831, 0]
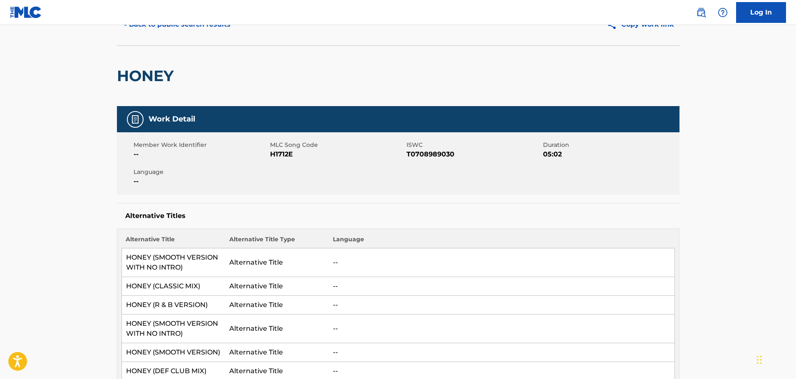
scroll to position [42, 0]
click at [166, 29] on button "< Back to public search results" at bounding box center [176, 25] width 119 height 21
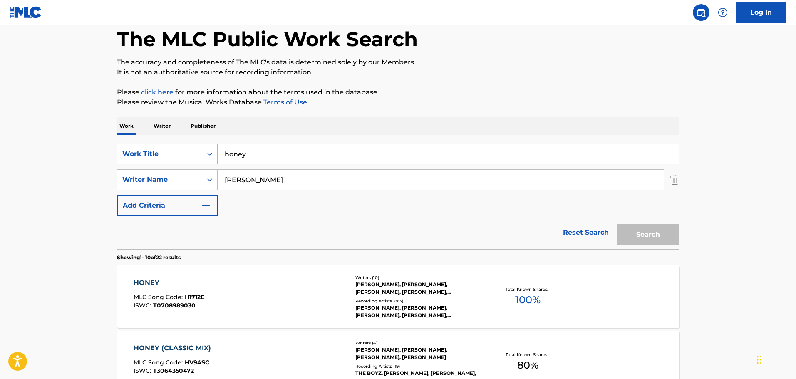
scroll to position [175, 0]
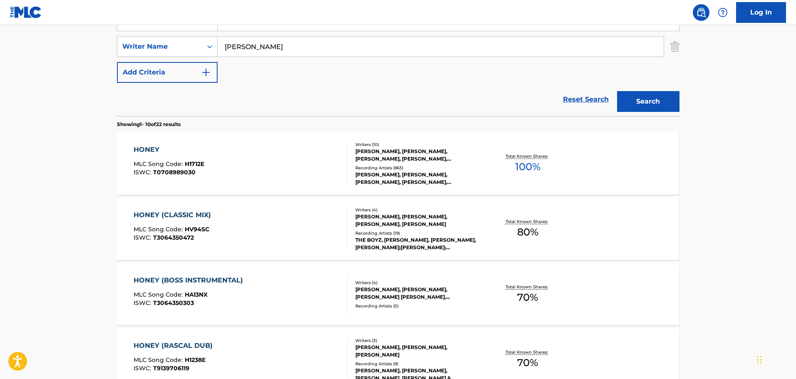
click at [392, 157] on div "[PERSON_NAME], [PERSON_NAME], [PERSON_NAME], [PERSON_NAME], [PERSON_NAME] [PERS…" at bounding box center [418, 155] width 126 height 15
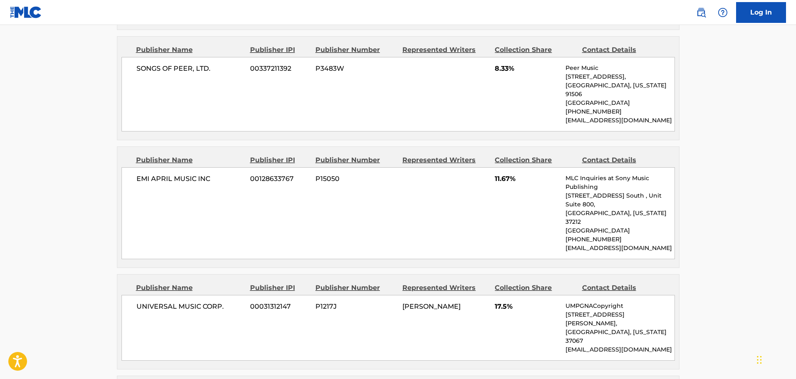
scroll to position [1456, 0]
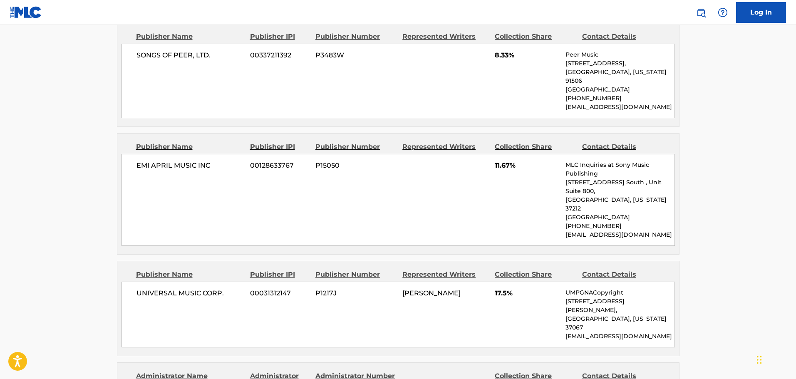
click at [192, 177] on div "EMI APRIL MUSIC INC 00128633767 P15050 11.67% MLC Inquiries at Sony Music Publi…" at bounding box center [398, 200] width 553 height 92
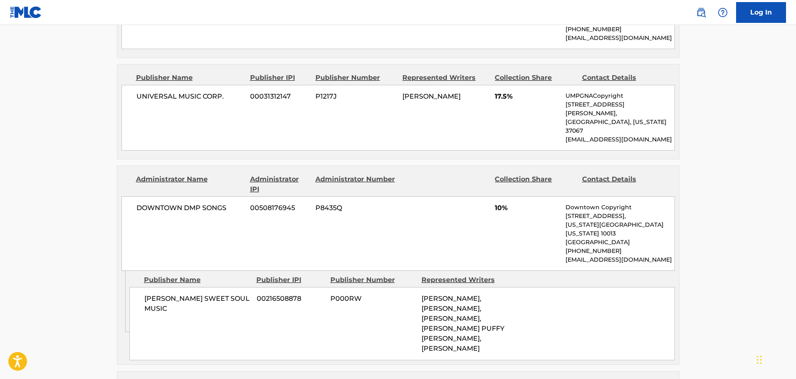
scroll to position [1665, 0]
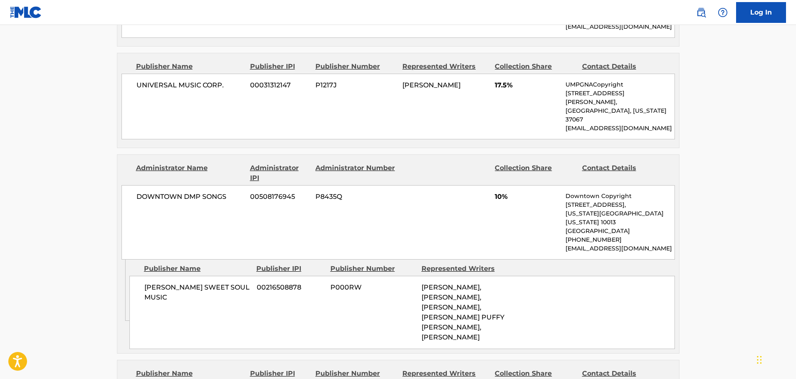
click at [396, 276] on div "[PERSON_NAME] SWEET SOUL MUSIC 00216508878 P000RW [PERSON_NAME], [PERSON_NAME],…" at bounding box center [402, 312] width 546 height 73
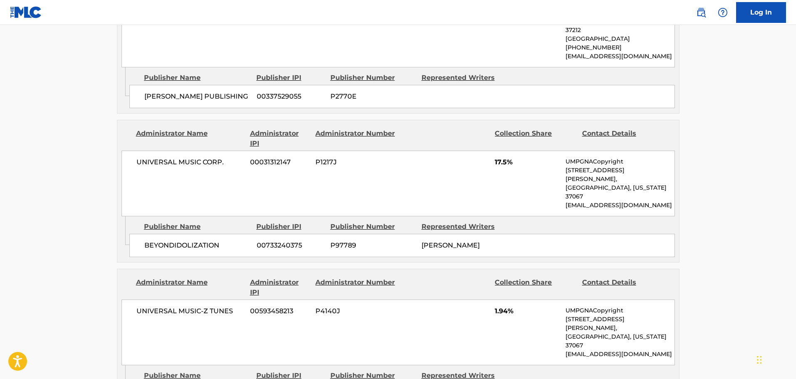
scroll to position [2330, 0]
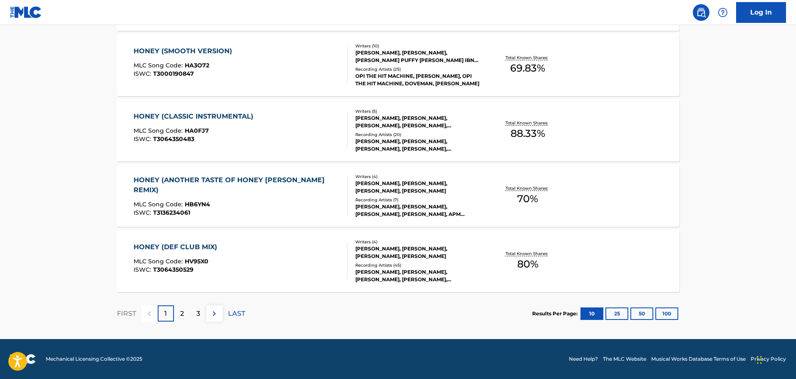
scroll to position [175, 0]
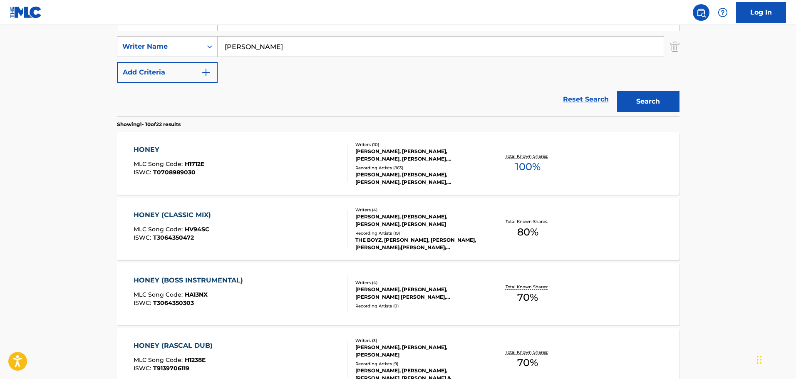
drag, startPoint x: 25, startPoint y: 141, endPoint x: 130, endPoint y: 102, distance: 112.1
click at [28, 140] on main "The MLC Public Work Search The accuracy and completeness of The MLC's data is d…" at bounding box center [398, 340] width 796 height 980
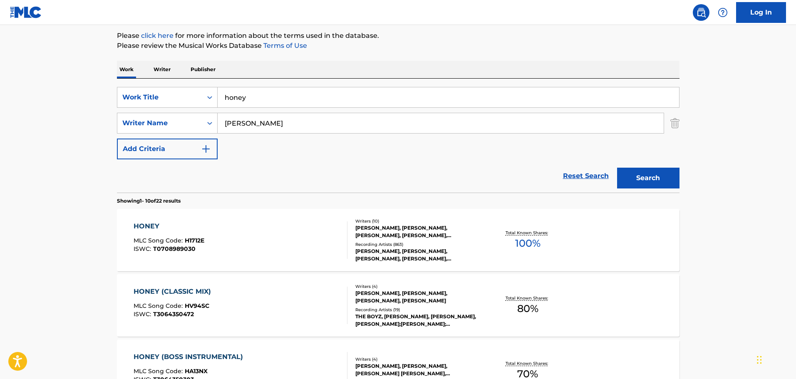
scroll to position [92, 0]
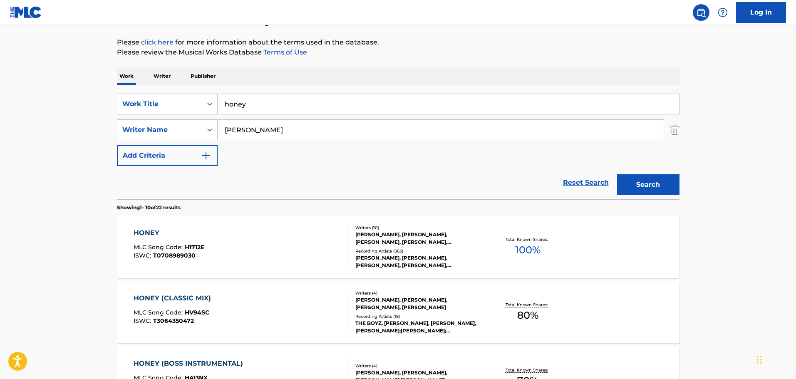
drag, startPoint x: 256, startPoint y: 100, endPoint x: 219, endPoint y: 103, distance: 36.3
click at [219, 103] on input "honey" at bounding box center [448, 104] width 461 height 20
type input "we belong together"
click at [631, 179] on button "Search" at bounding box center [648, 184] width 62 height 21
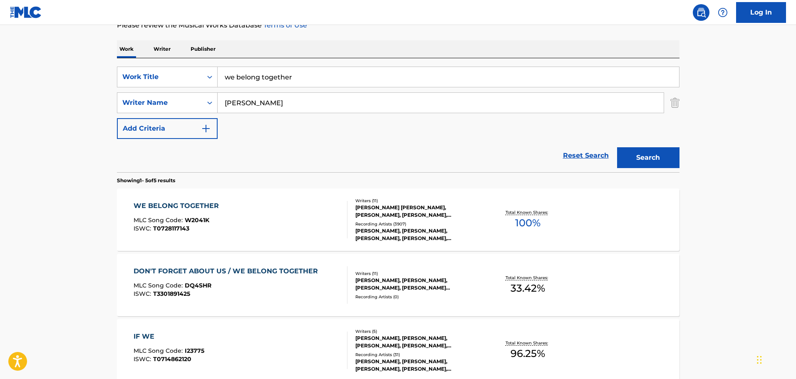
scroll to position [133, 0]
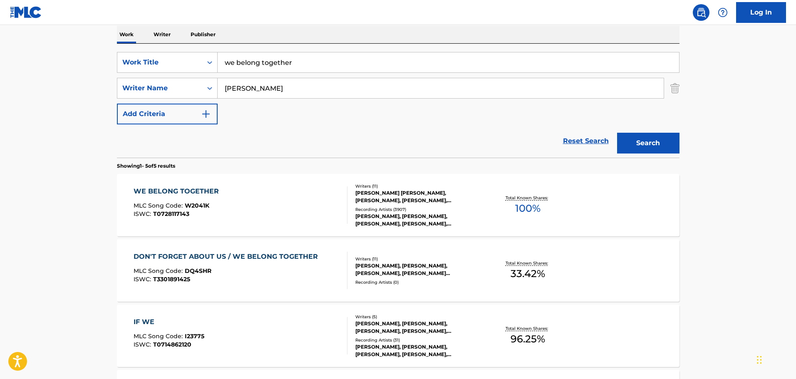
click at [394, 194] on div "[PERSON_NAME] [PERSON_NAME], [PERSON_NAME], [PERSON_NAME], [PERSON_NAME], [PERS…" at bounding box center [418, 196] width 126 height 15
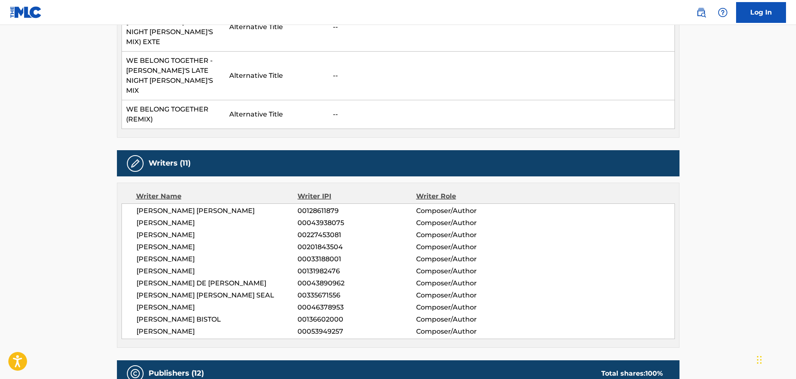
scroll to position [375, 0]
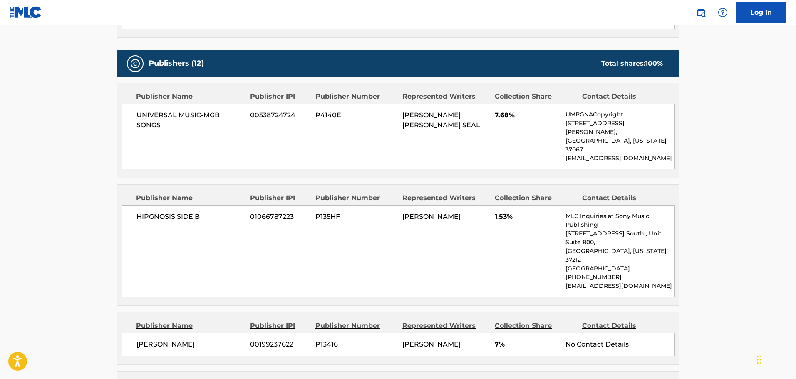
scroll to position [666, 0]
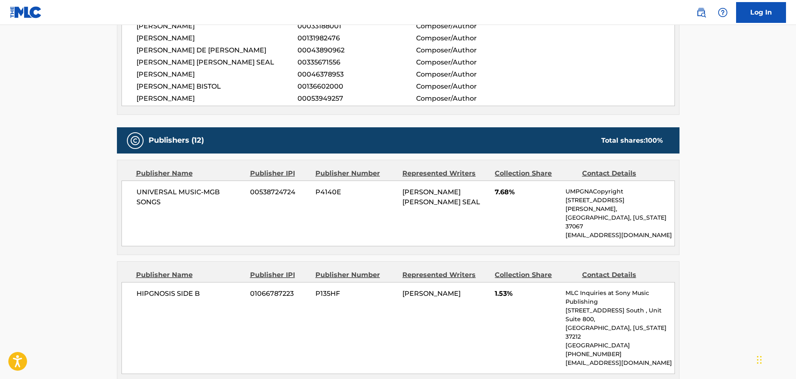
scroll to position [583, 0]
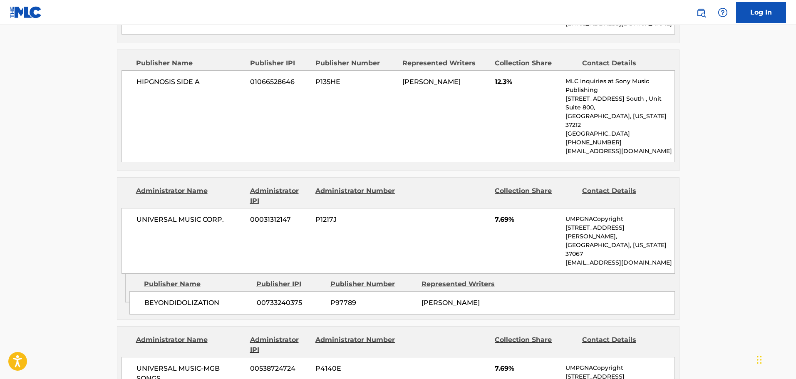
scroll to position [1706, 0]
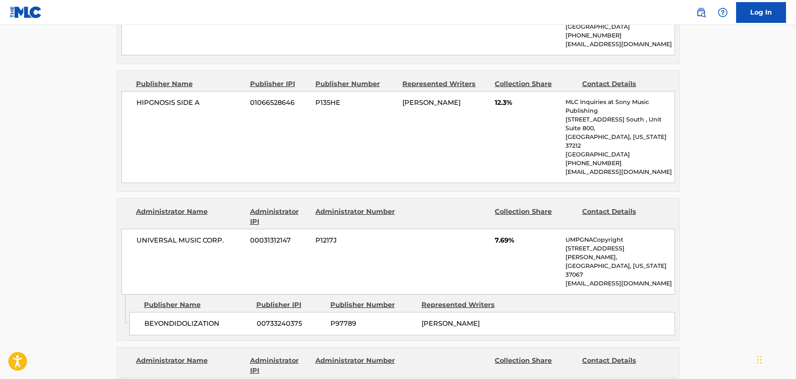
drag, startPoint x: 86, startPoint y: 188, endPoint x: 103, endPoint y: 186, distance: 17.2
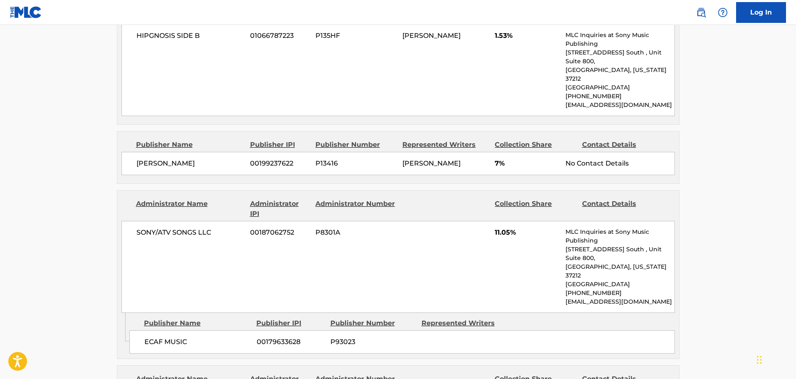
scroll to position [832, 0]
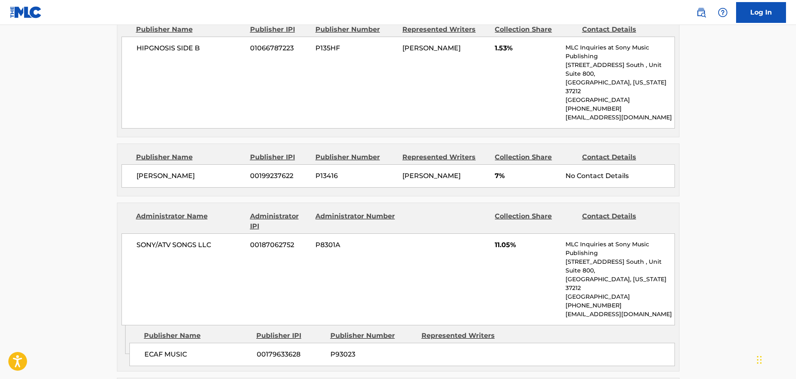
click at [177, 233] on div "SONY/ATV SONGS LLC 00187062752 P8301A 11.05% MLC Inquiries at Sony Music Publis…" at bounding box center [398, 279] width 553 height 92
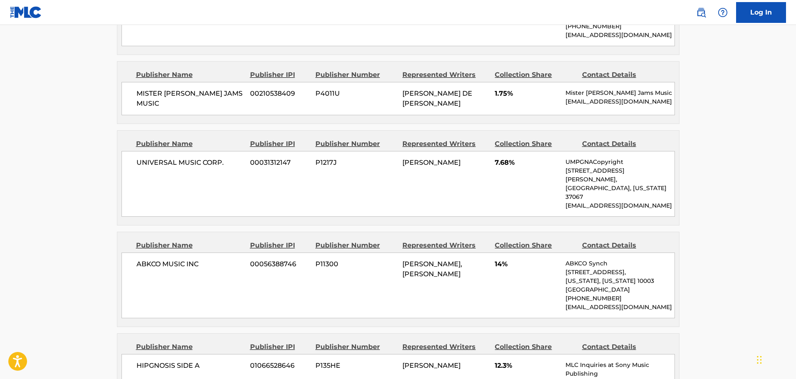
scroll to position [1456, 0]
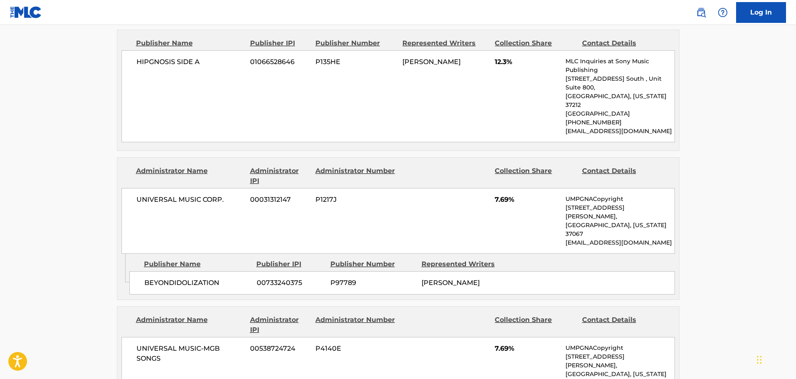
scroll to position [1748, 0]
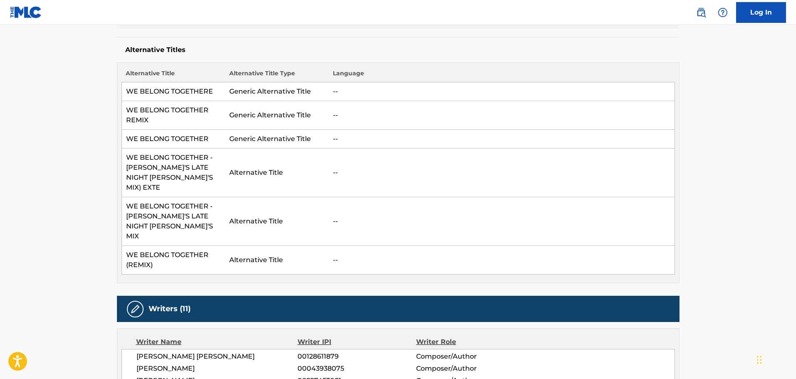
scroll to position [0, 0]
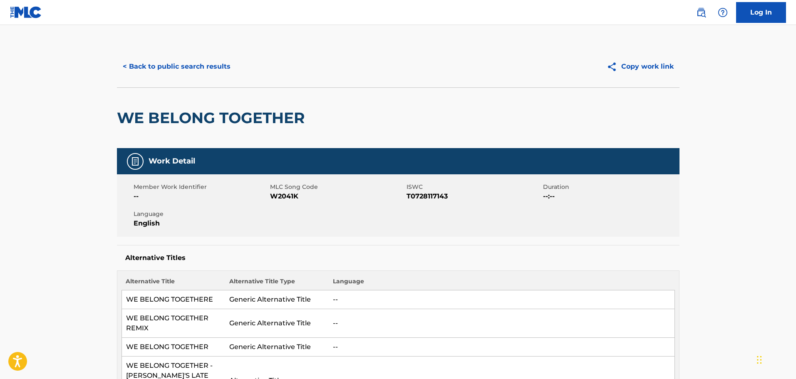
click at [146, 60] on button "< Back to public search results" at bounding box center [176, 66] width 119 height 21
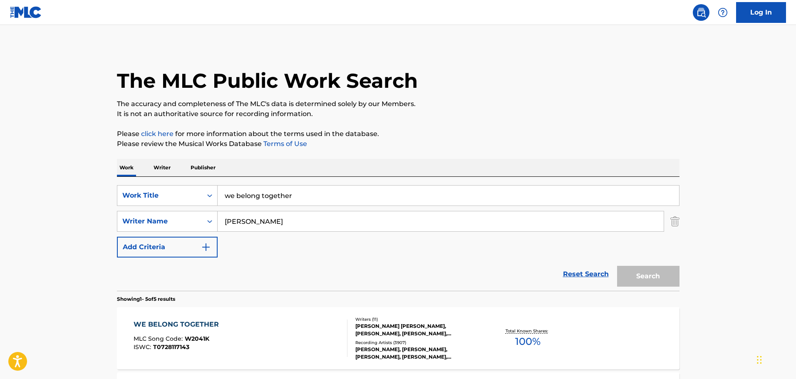
scroll to position [133, 0]
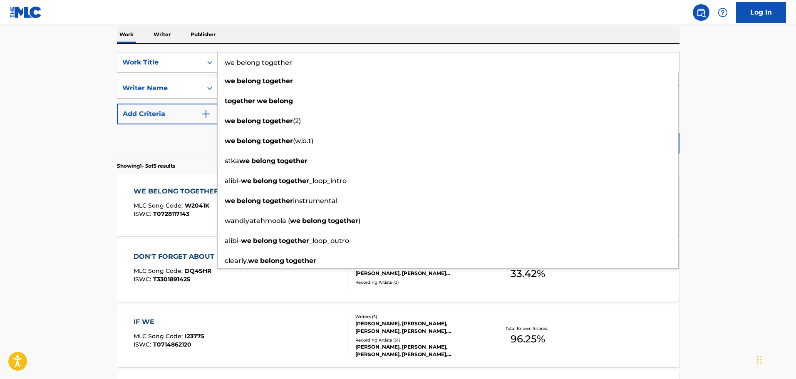
drag, startPoint x: 293, startPoint y: 61, endPoint x: 222, endPoint y: 66, distance: 71.7
click at [222, 66] on input "we belong together" at bounding box center [448, 62] width 461 height 20
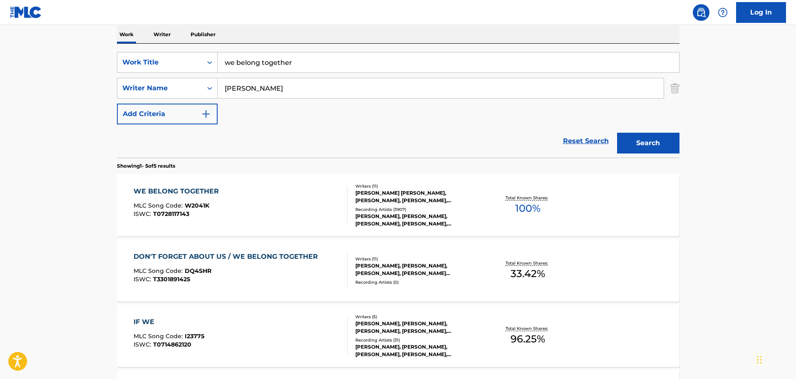
drag, startPoint x: 88, startPoint y: 139, endPoint x: 92, endPoint y: 135, distance: 6.2
click at [88, 139] on main "The MLC Public Work Search The accuracy and completeness of The MLC's data is d…" at bounding box center [398, 216] width 796 height 649
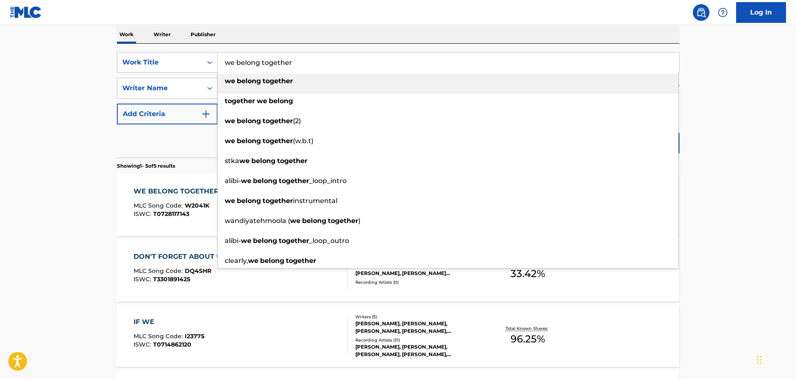
drag, startPoint x: 291, startPoint y: 57, endPoint x: 217, endPoint y: 52, distance: 74.3
click at [217, 52] on div "SearchWithCriteria90d64855-72e8-4b5f-8d07-6c2744f79f8e Work Title we belong tog…" at bounding box center [398, 101] width 563 height 114
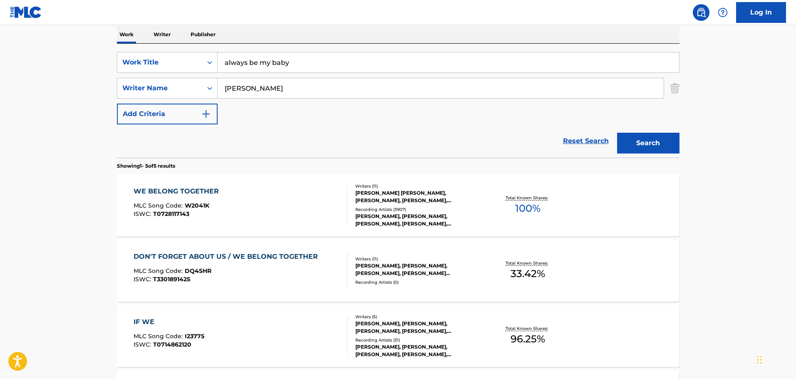
type input "always be my baby"
click at [637, 136] on button "Search" at bounding box center [648, 143] width 62 height 21
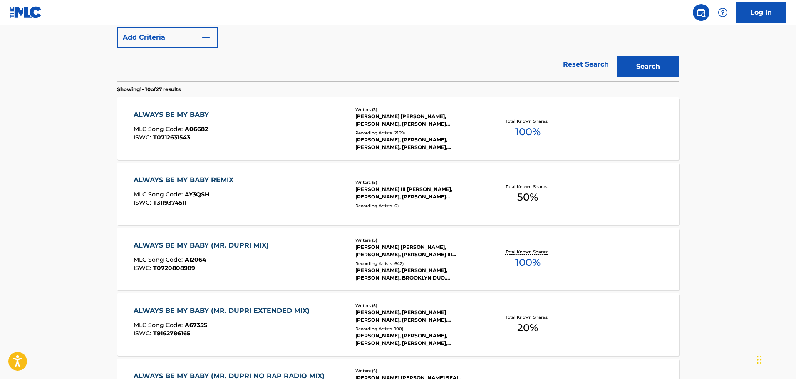
scroll to position [216, 0]
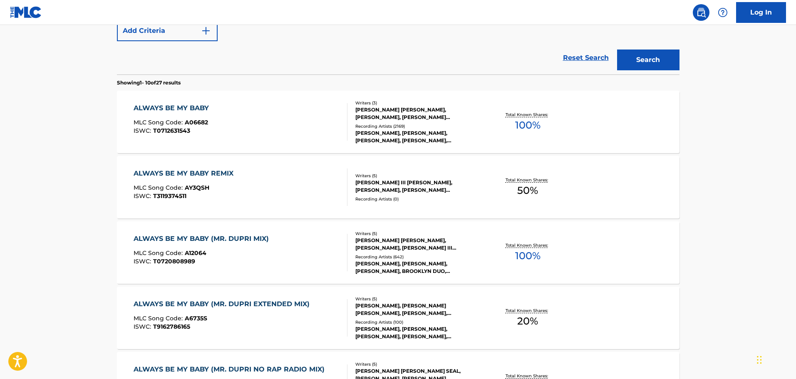
click at [394, 114] on div "[PERSON_NAME] [PERSON_NAME], [PERSON_NAME], [PERSON_NAME] [PERSON_NAME] SEAL" at bounding box center [418, 113] width 126 height 15
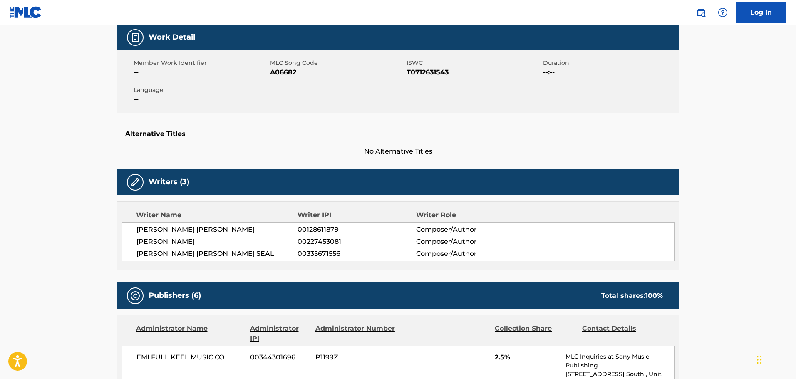
scroll to position [125, 0]
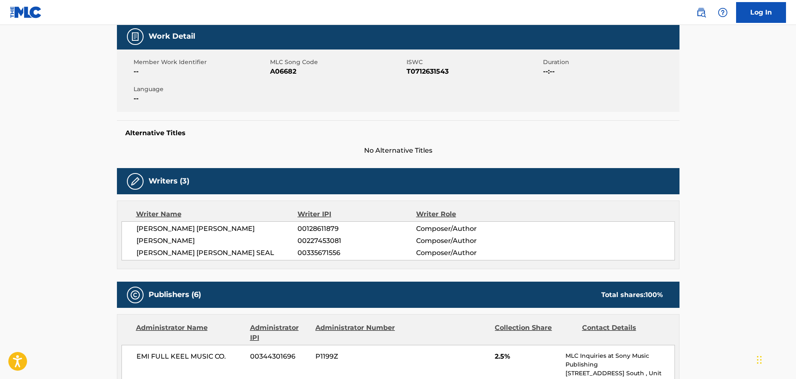
click at [353, 221] on div "[PERSON_NAME] [PERSON_NAME] 00128611879 Composer/Author [PERSON_NAME] 002274530…" at bounding box center [398, 240] width 553 height 39
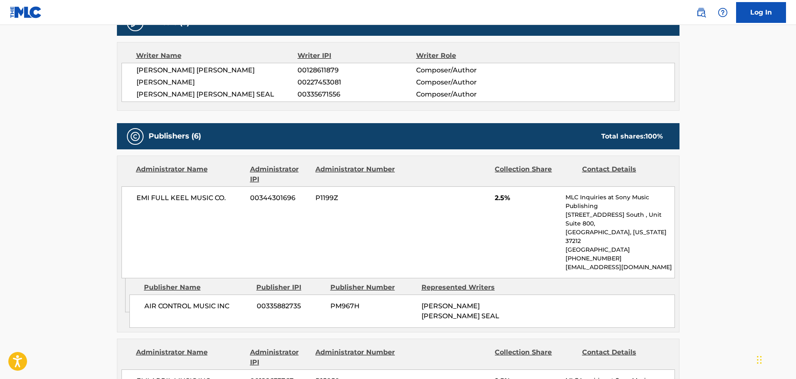
scroll to position [208, 0]
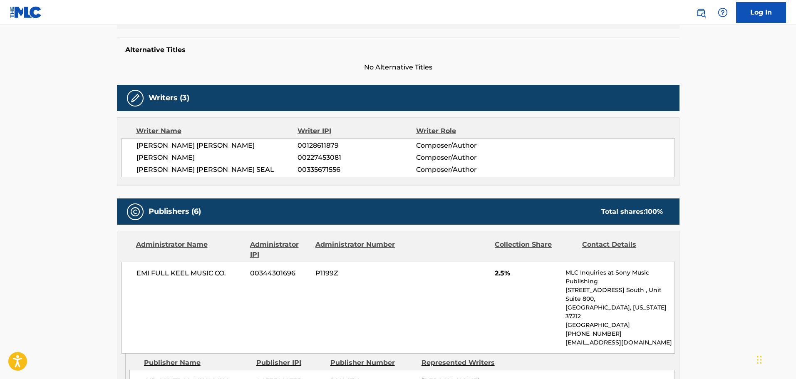
click at [331, 288] on div "EMI FULL KEEL MUSIC CO. 00344301696 P1199Z 2.5% MLC Inquiries at Sony Music Pub…" at bounding box center [398, 308] width 553 height 92
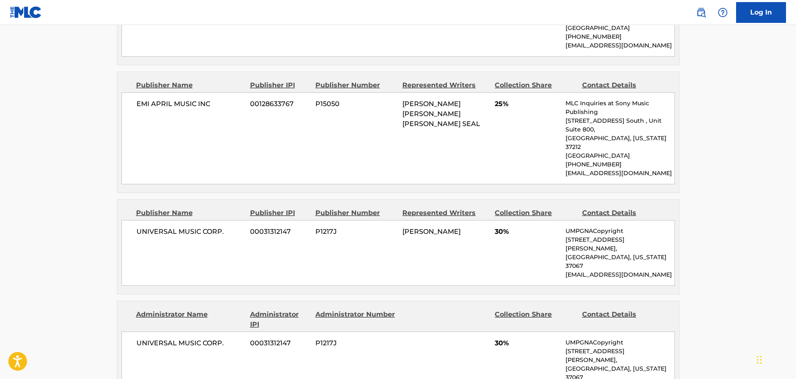
scroll to position [874, 0]
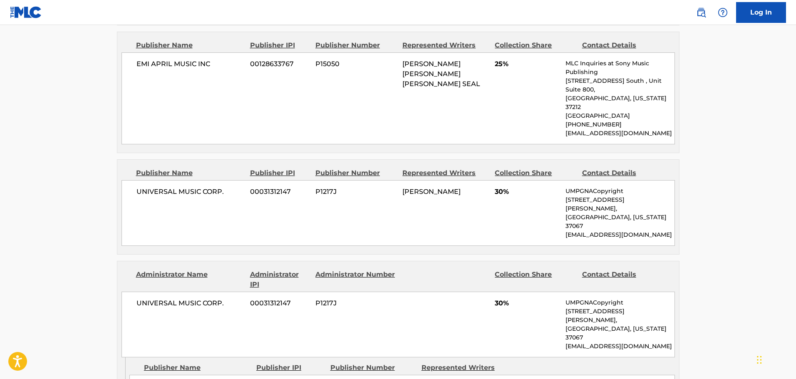
scroll to position [915, 0]
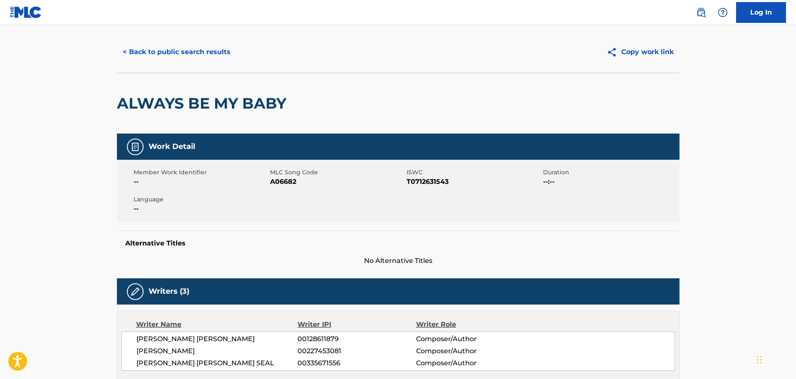
scroll to position [0, 0]
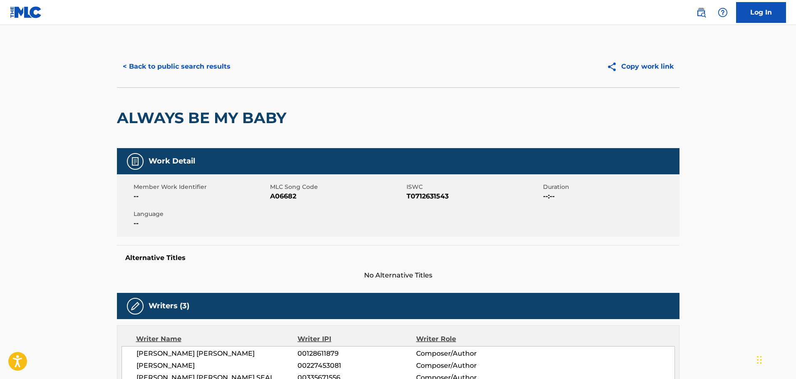
click at [171, 67] on button "< Back to public search results" at bounding box center [176, 66] width 119 height 21
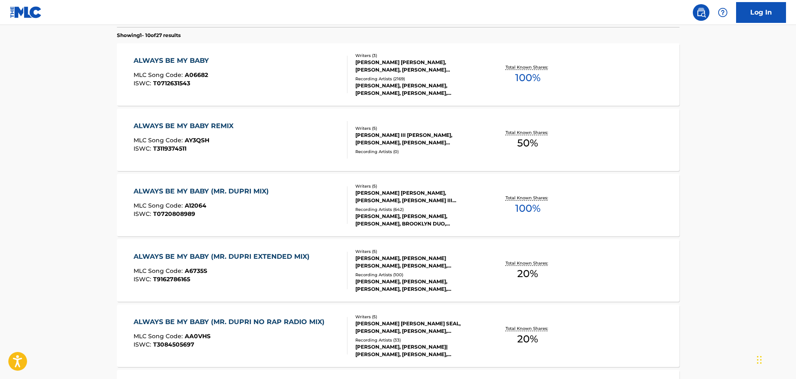
click at [89, 91] on main "The MLC Public Work Search The accuracy and completeness of The MLC's data is d…" at bounding box center [398, 251] width 796 height 980
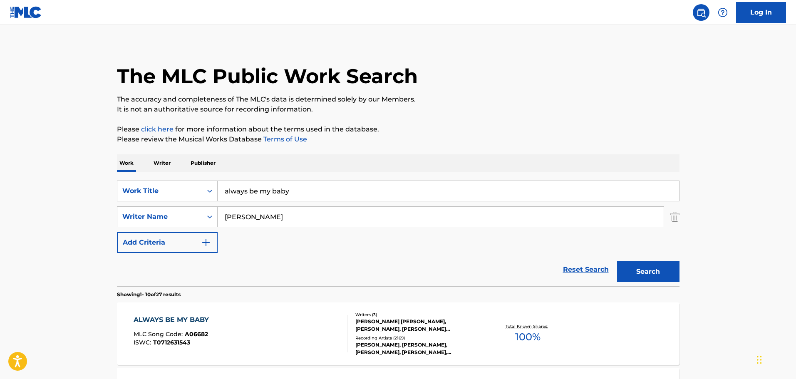
scroll to position [0, 0]
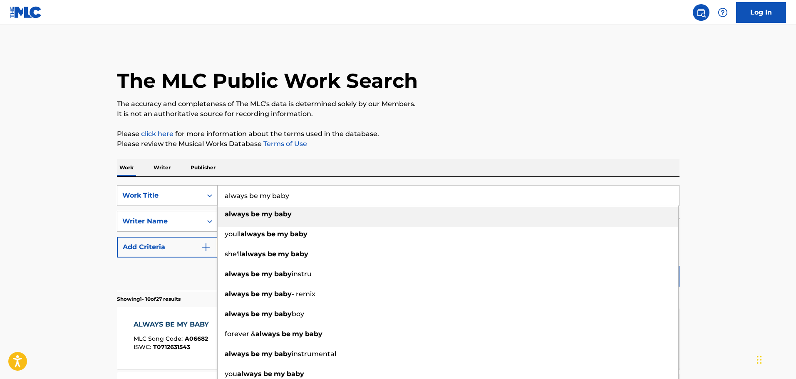
drag, startPoint x: 295, startPoint y: 196, endPoint x: 213, endPoint y: 196, distance: 82.0
click at [213, 196] on div "SearchWithCriteria90d64855-72e8-4b5f-8d07-6c2744f79f8e Work Title always be my …" at bounding box center [398, 195] width 563 height 21
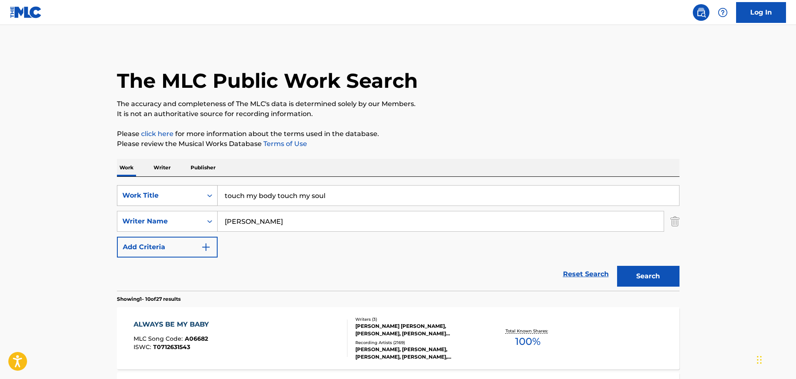
drag, startPoint x: 337, startPoint y: 193, endPoint x: 212, endPoint y: 194, distance: 125.7
click at [212, 194] on div "SearchWithCriteria90d64855-72e8-4b5f-8d07-6c2744f79f8e Work Title touch my body…" at bounding box center [398, 195] width 563 height 21
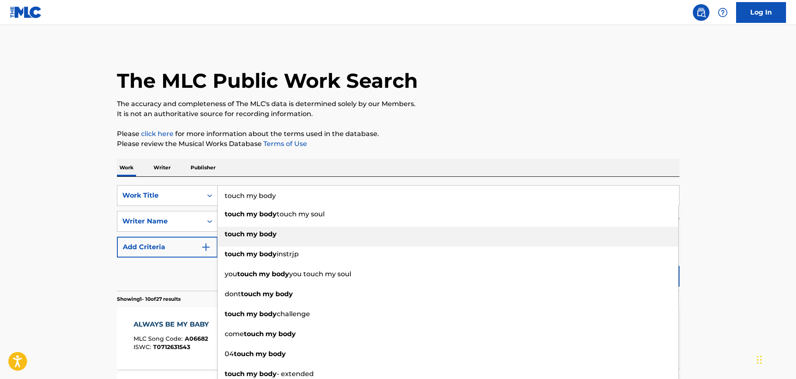
type input "touch my body"
click at [263, 233] on strong "body" at bounding box center [267, 234] width 17 height 8
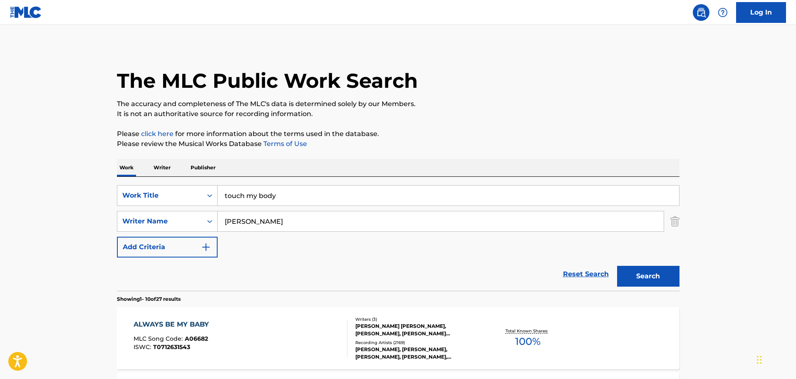
click at [630, 268] on button "Search" at bounding box center [648, 276] width 62 height 21
